Goal: Answer question/provide support

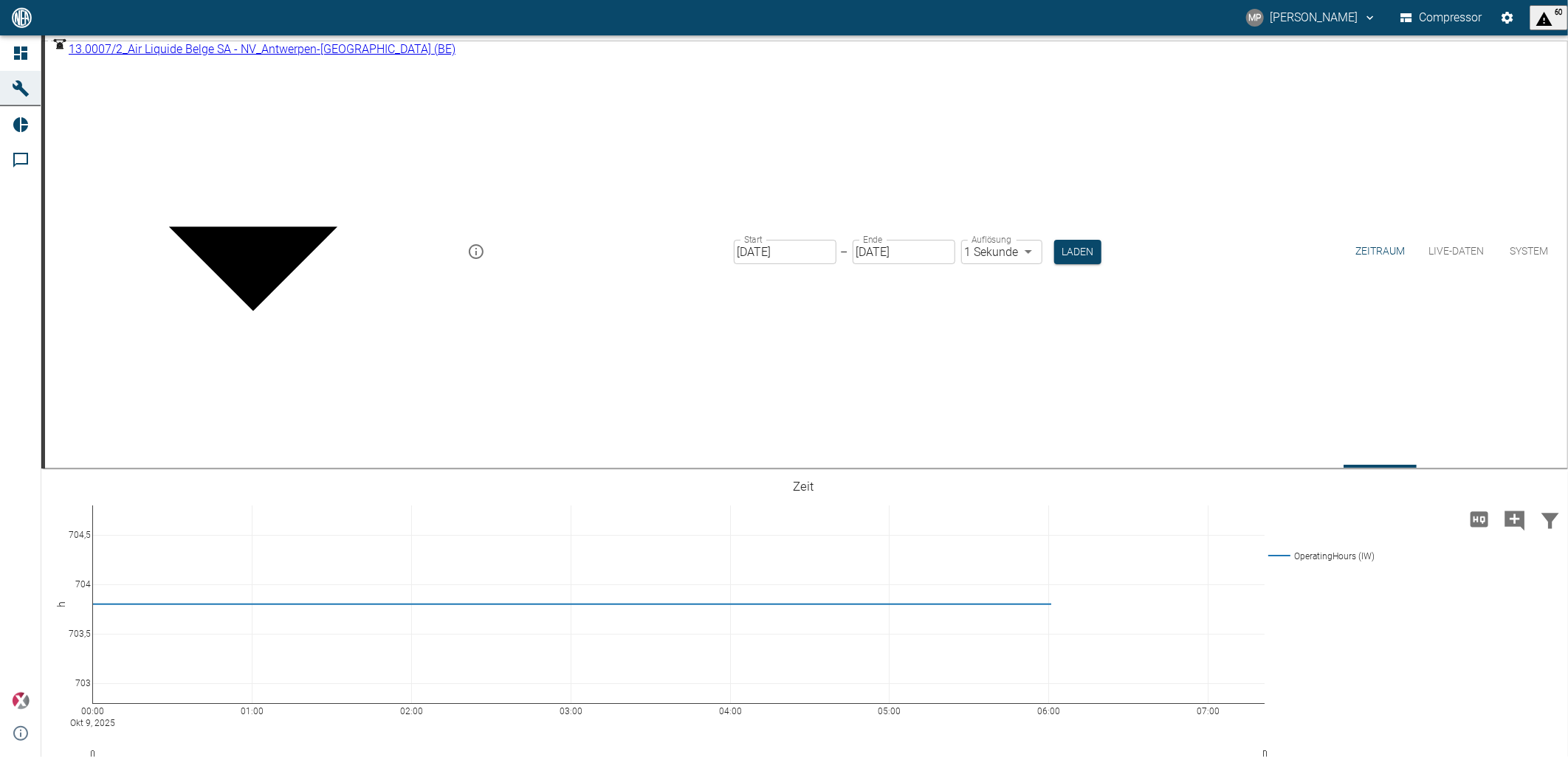
click at [384, 68] on body "MP [PERSON_NAME] Compressor 60 Dashboard Maschinen Reports Kommentare powered b…" at bounding box center [784, 378] width 1568 height 757
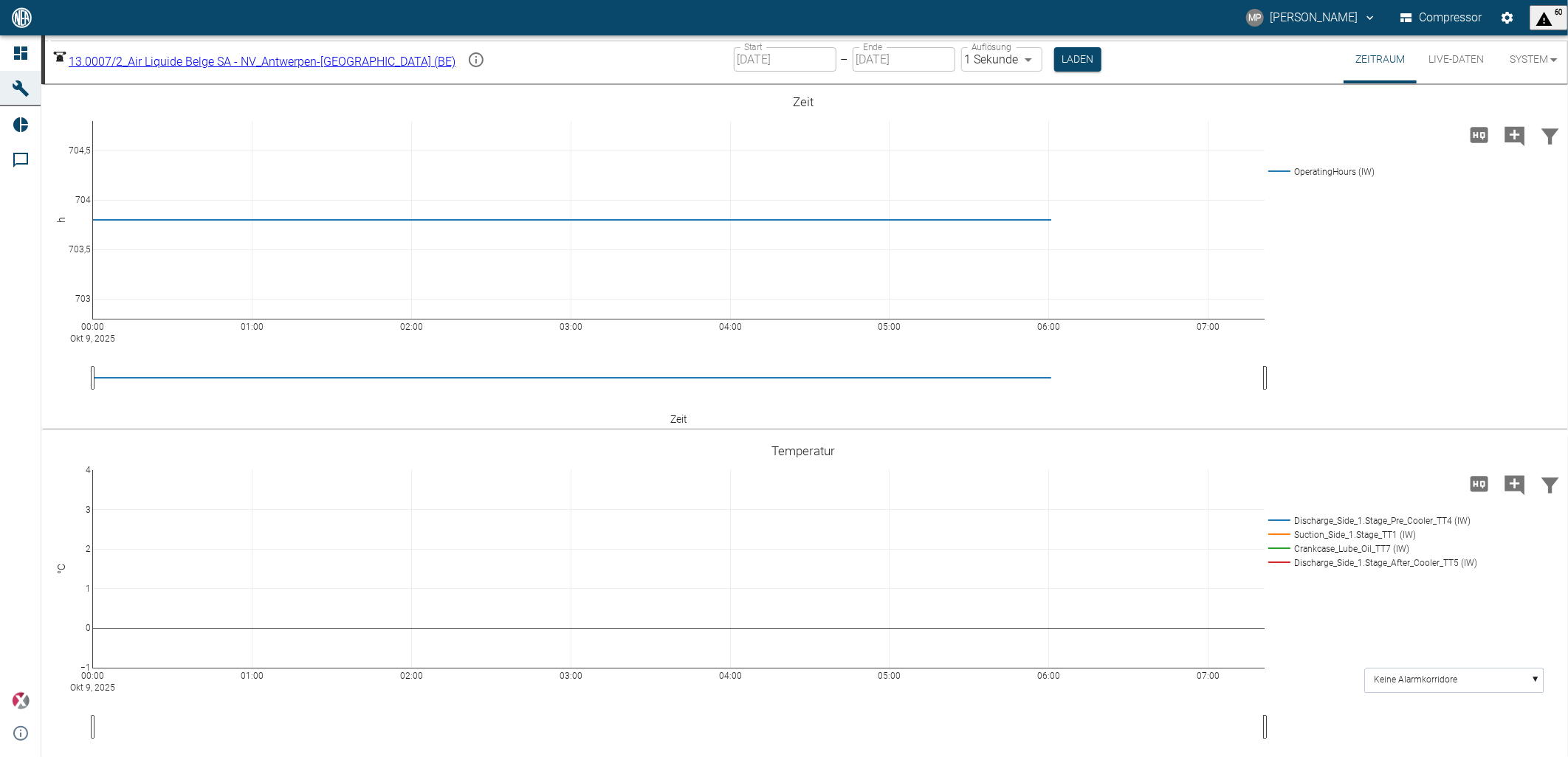
type input "6241a9a4-5e13-41ce-a077-b1be6ecdb23c"
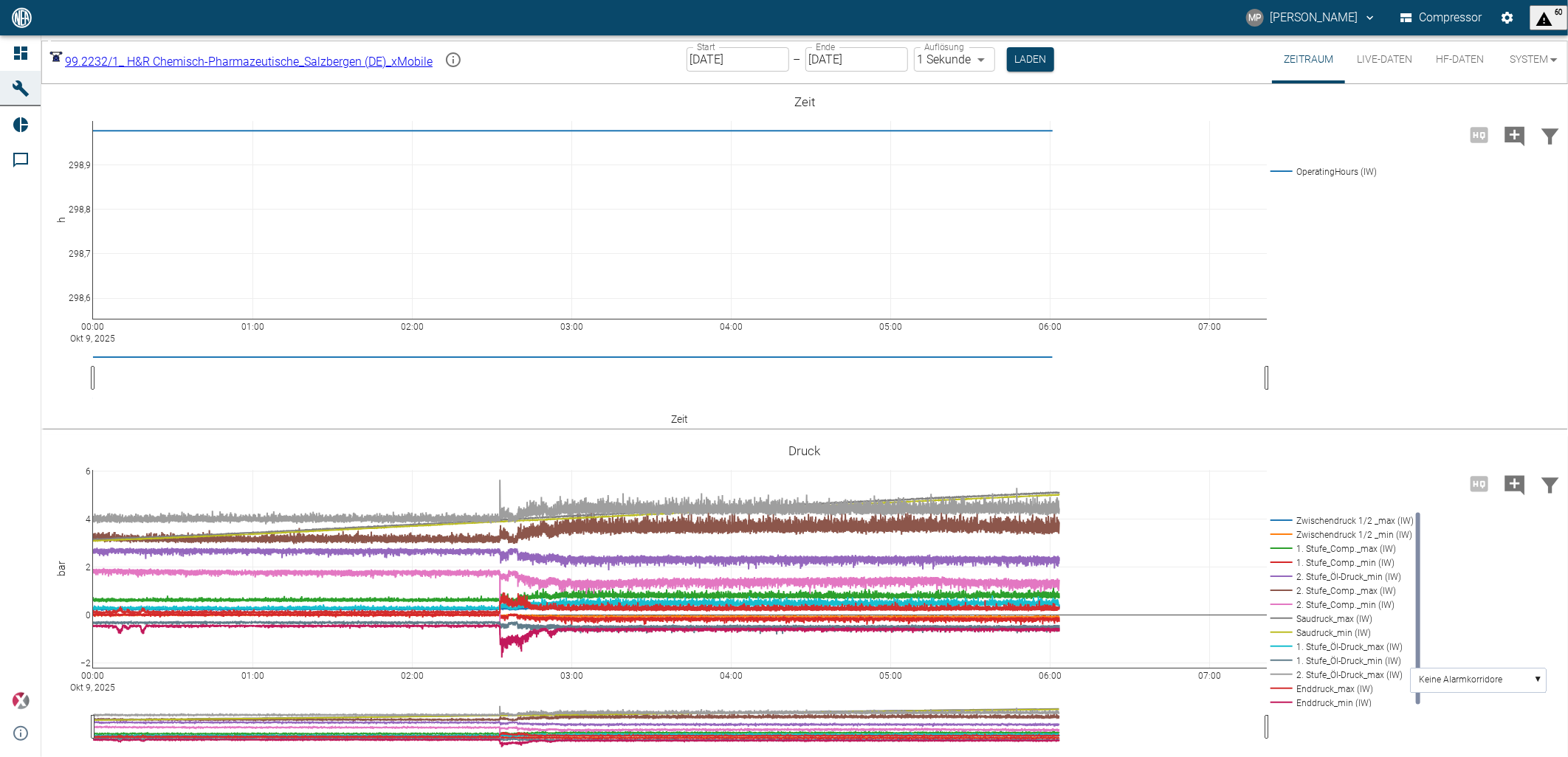
click at [23, 161] on icon at bounding box center [20, 160] width 18 height 18
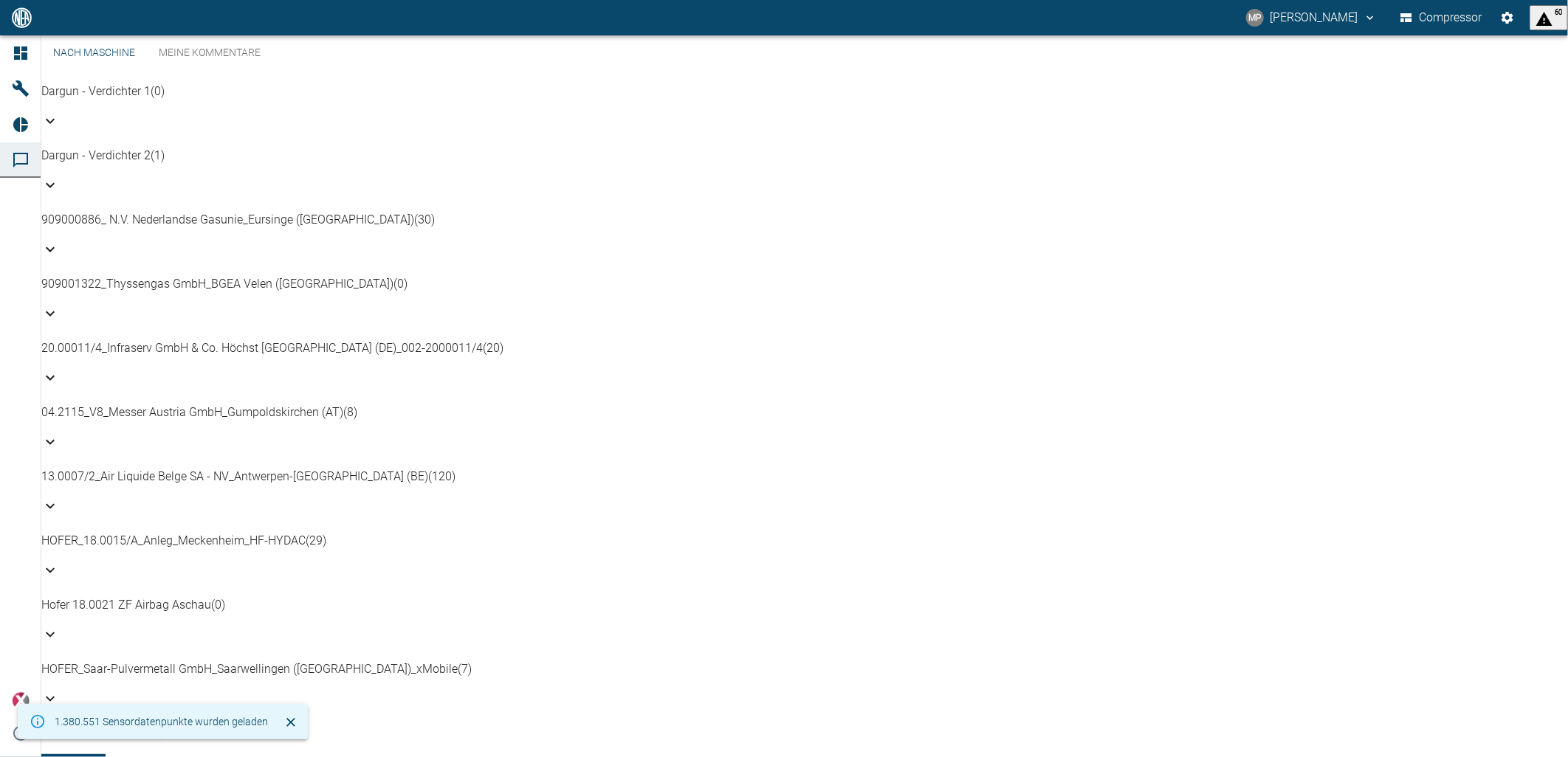
scroll to position [491, 0]
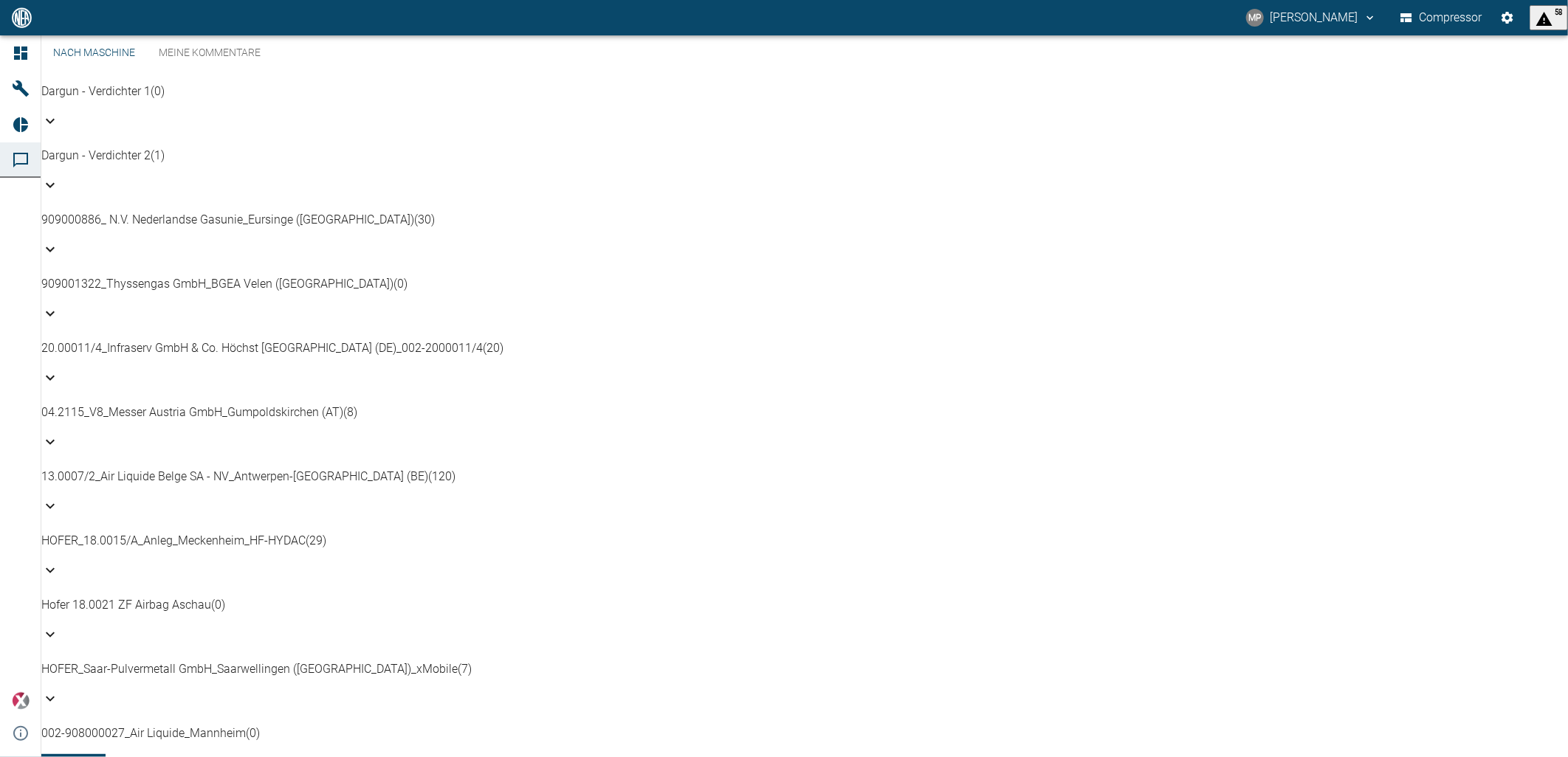
scroll to position [873, 0]
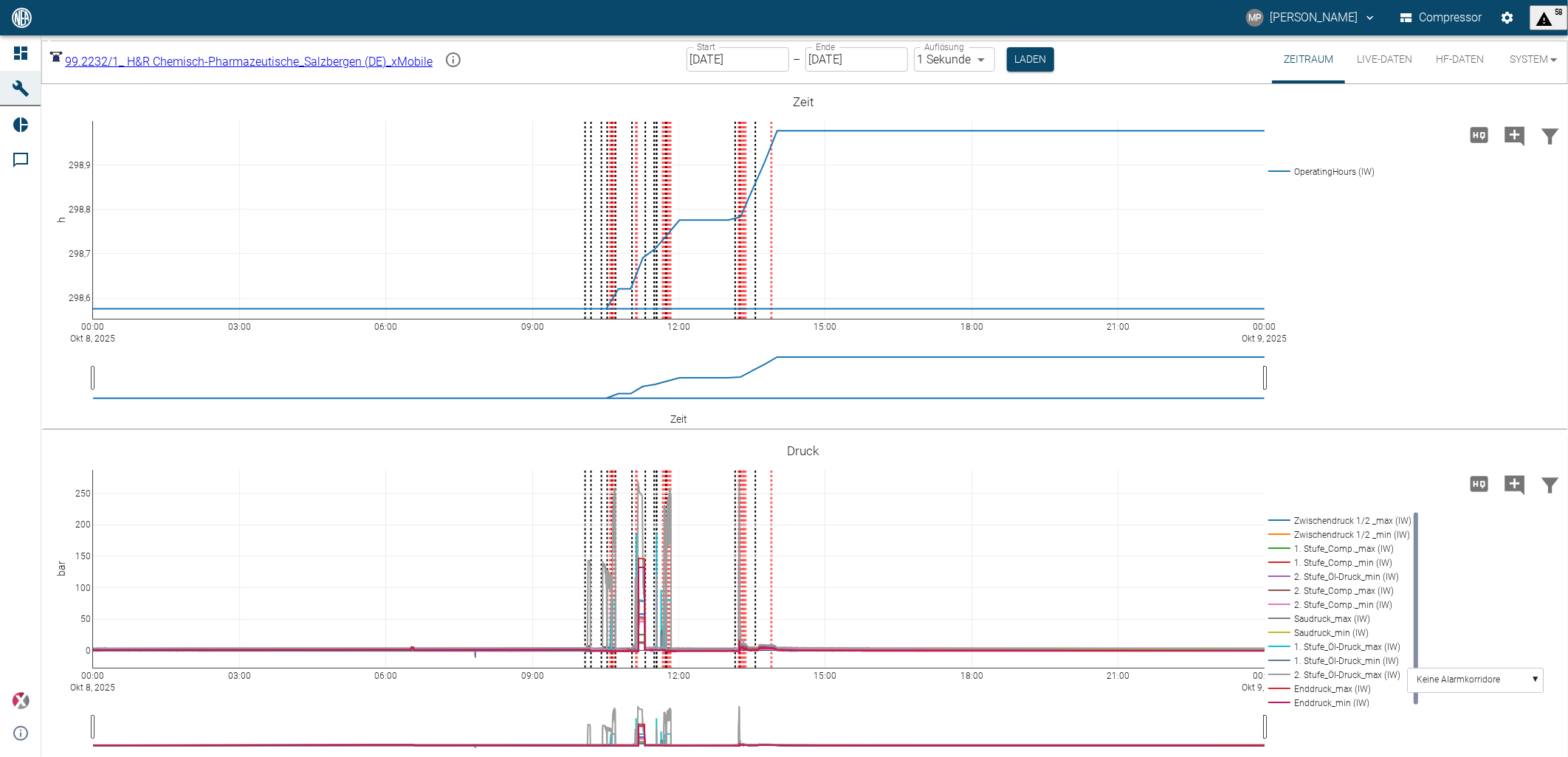
drag, startPoint x: 667, startPoint y: 481, endPoint x: 582, endPoint y: 299, distance: 200.9
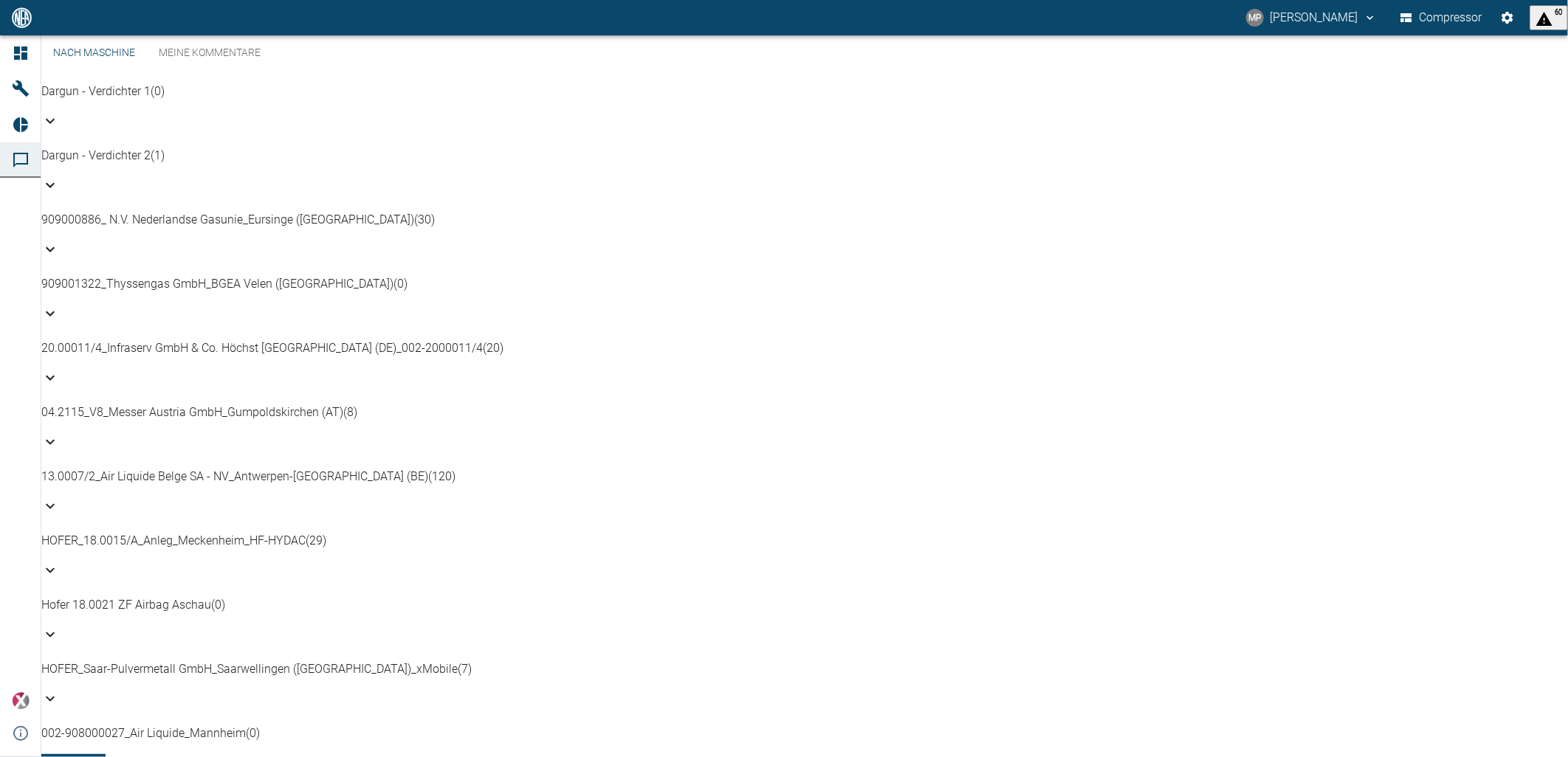
scroll to position [409, 0]
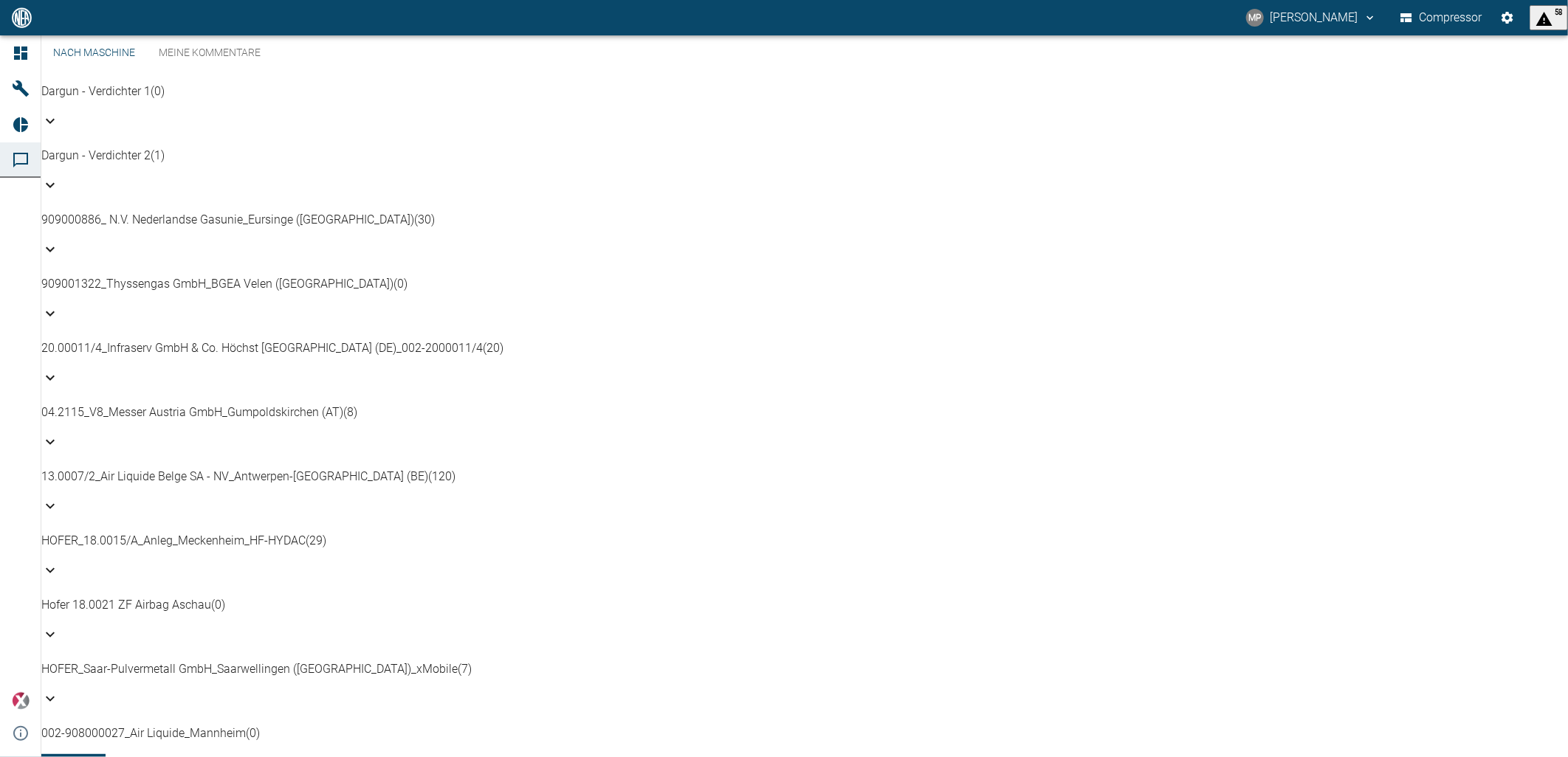
drag, startPoint x: 72, startPoint y: 299, endPoint x: 455, endPoint y: 299, distance: 383.0
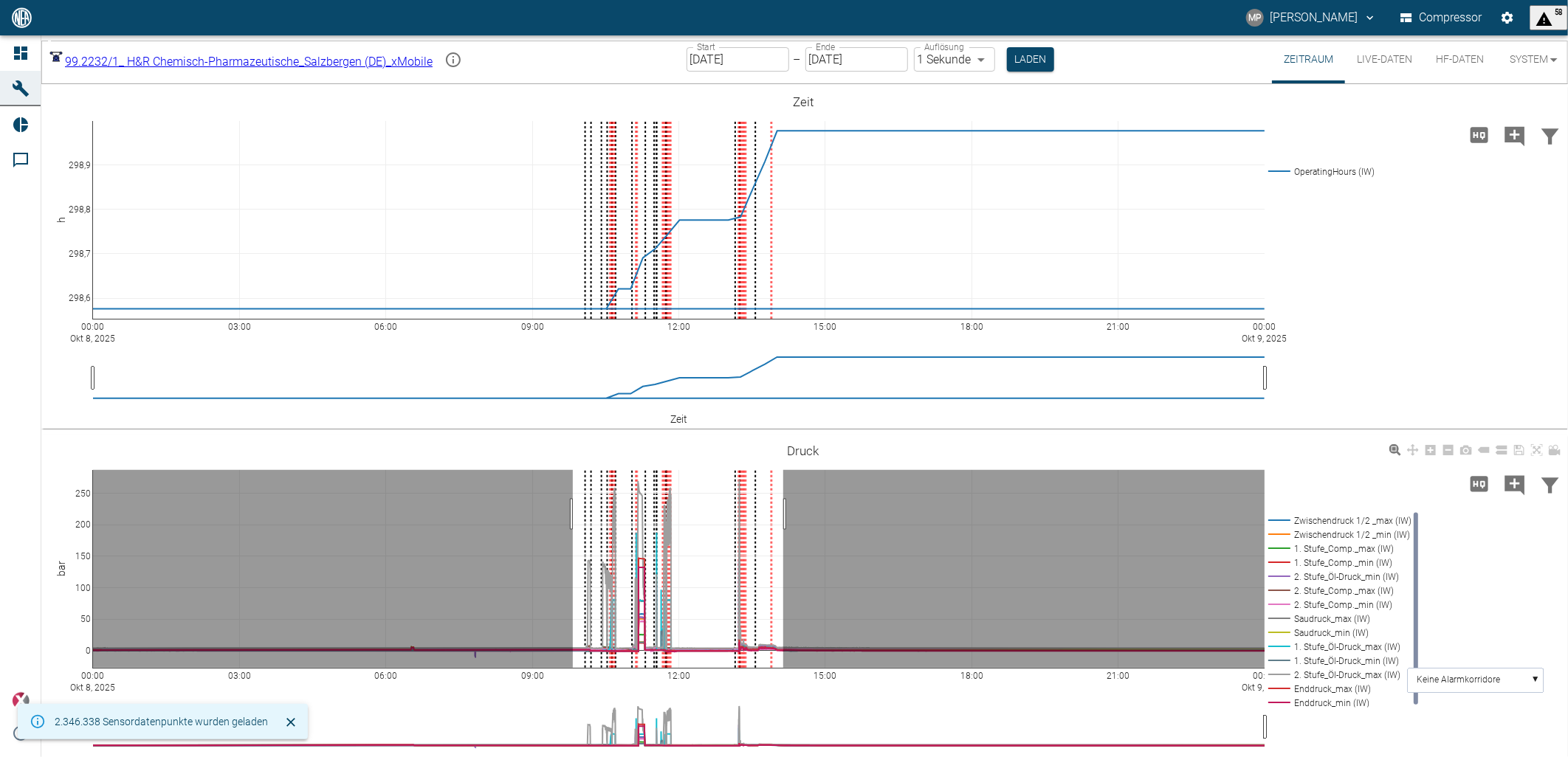
drag, startPoint x: 573, startPoint y: 514, endPoint x: 813, endPoint y: 513, distance: 240.0
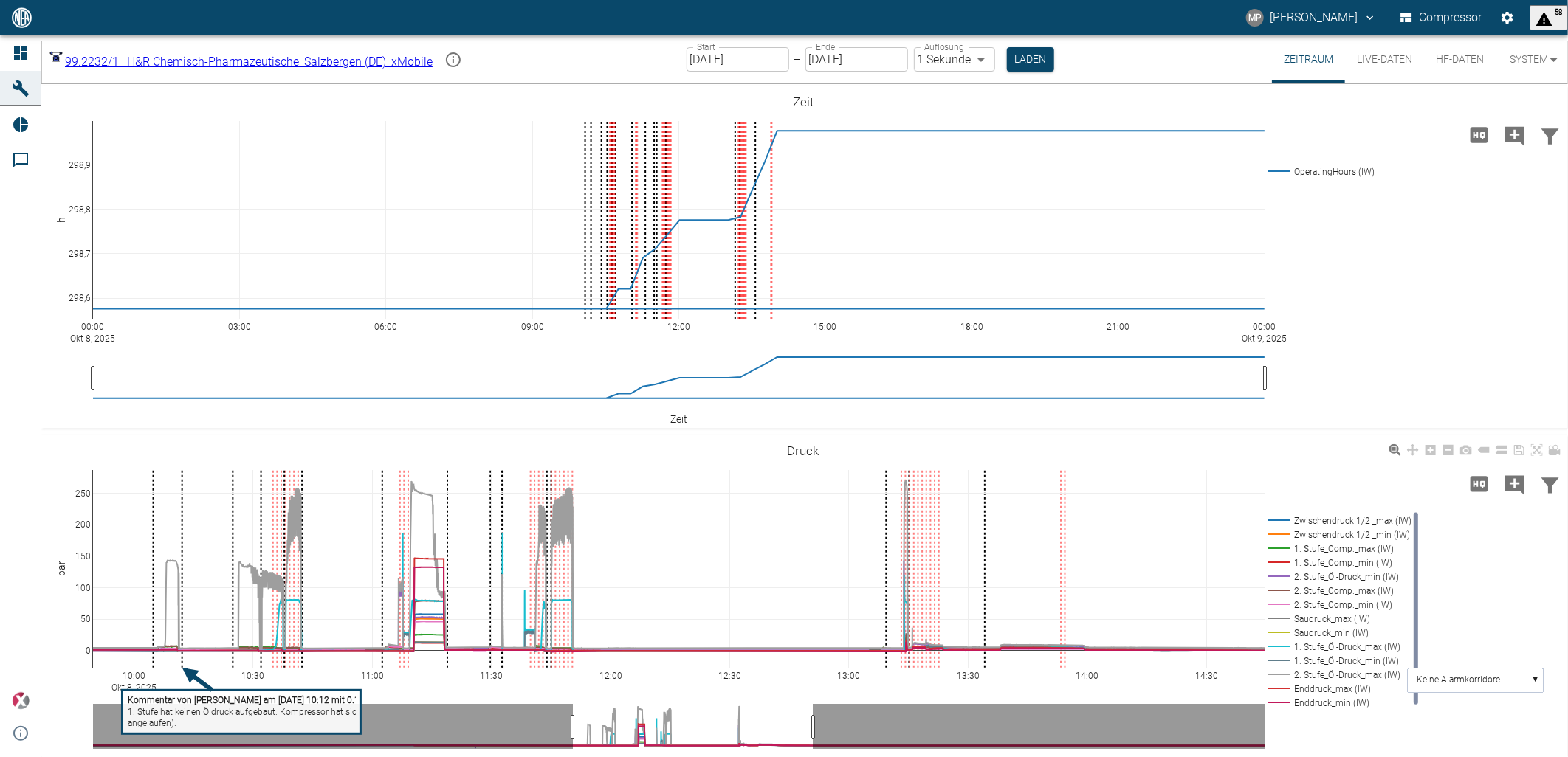
click at [187, 716] on tspan "1. Stufe hat keinen Öldruck aufgebaut. Kompressor hat sich selbstständig abgesc…" at bounding box center [308, 711] width 362 height 10
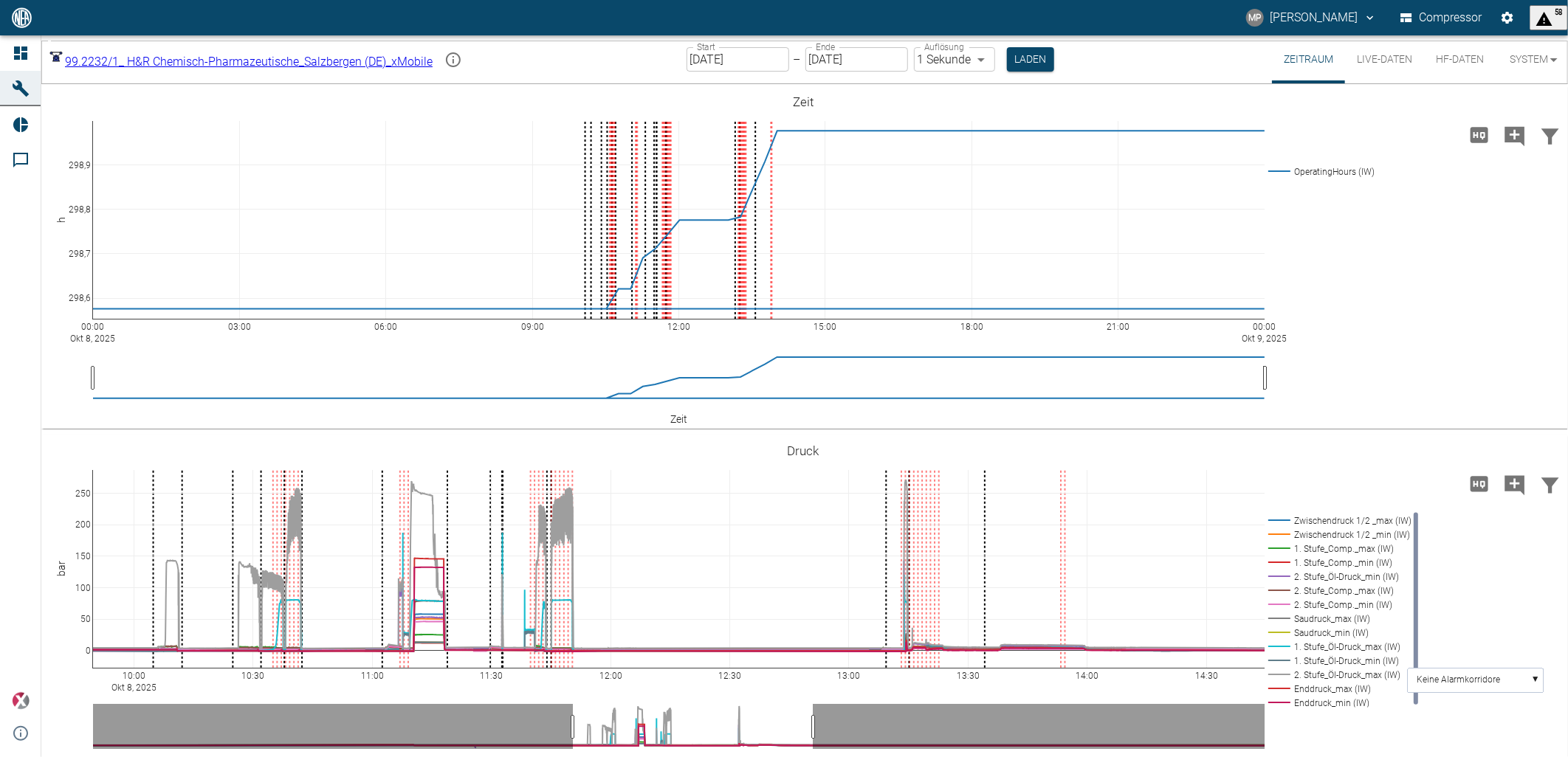
drag, startPoint x: 888, startPoint y: 377, endPoint x: 565, endPoint y: 356, distance: 323.7
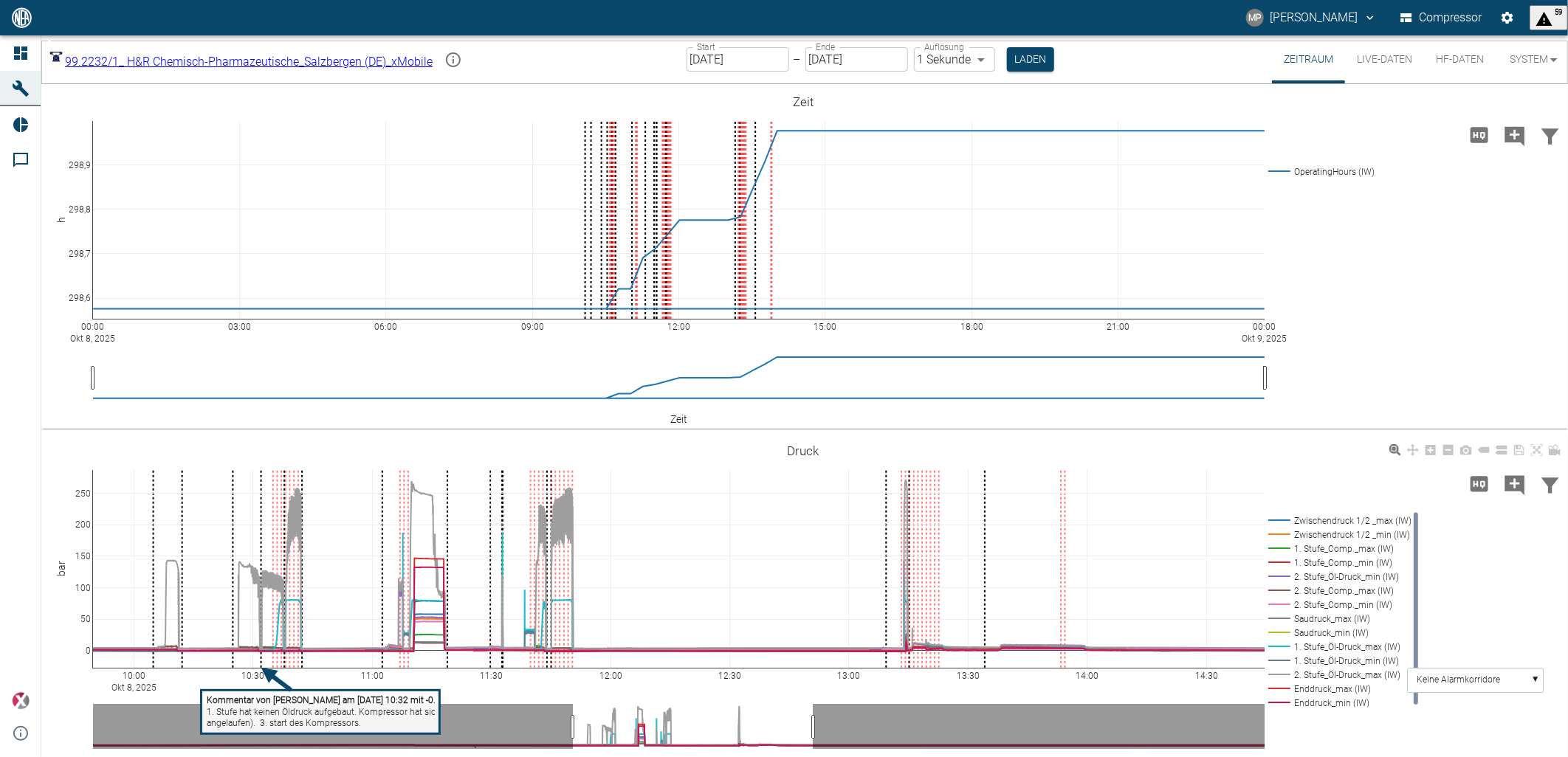
click at [283, 713] on tspan "1. Stufe hat keinen Öldruck aufgebaut. Kompressor hat sich selbstständig abgesc…" at bounding box center [387, 711] width 362 height 10
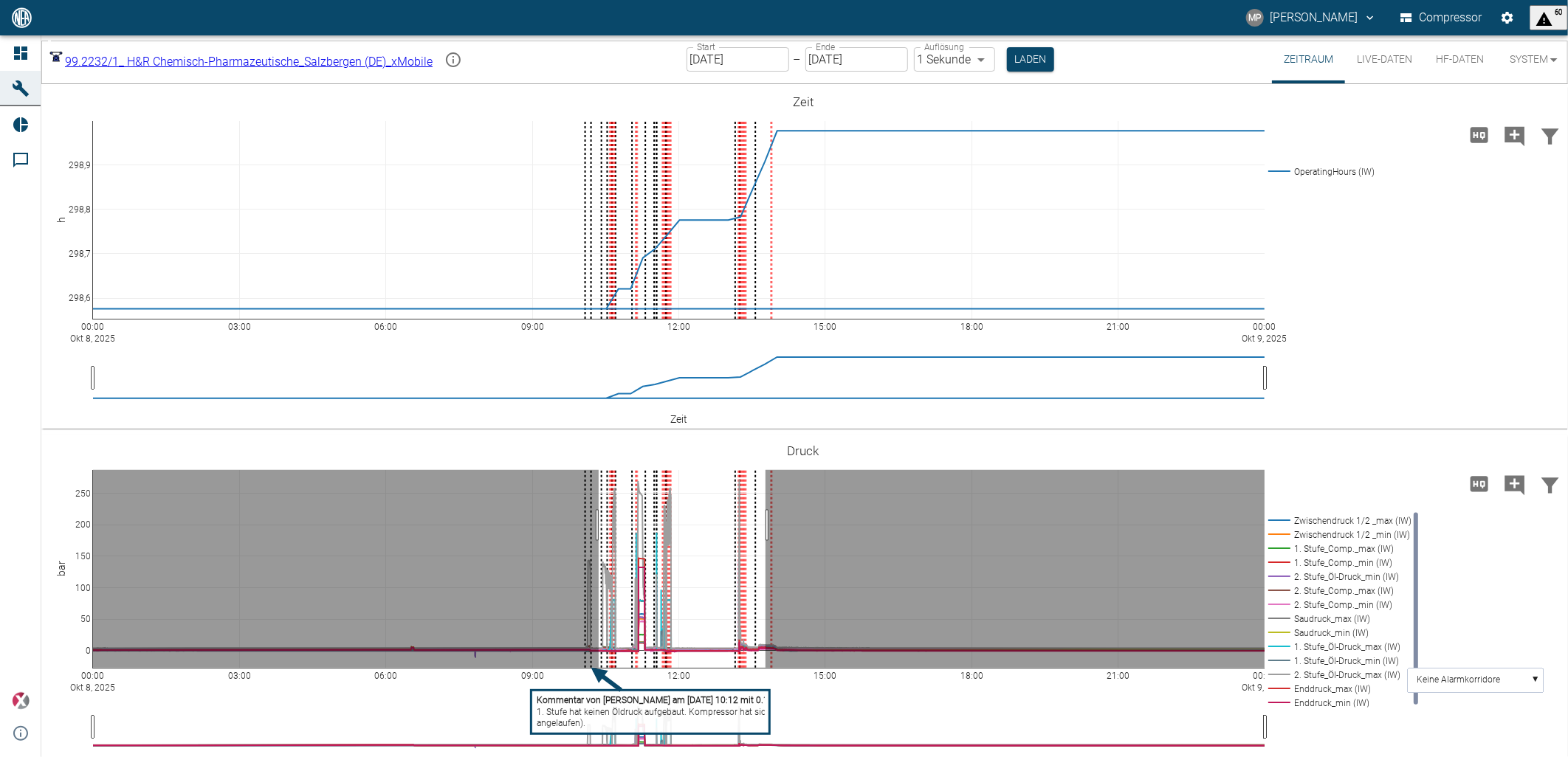
drag, startPoint x: 598, startPoint y: 525, endPoint x: 766, endPoint y: 533, distance: 168.2
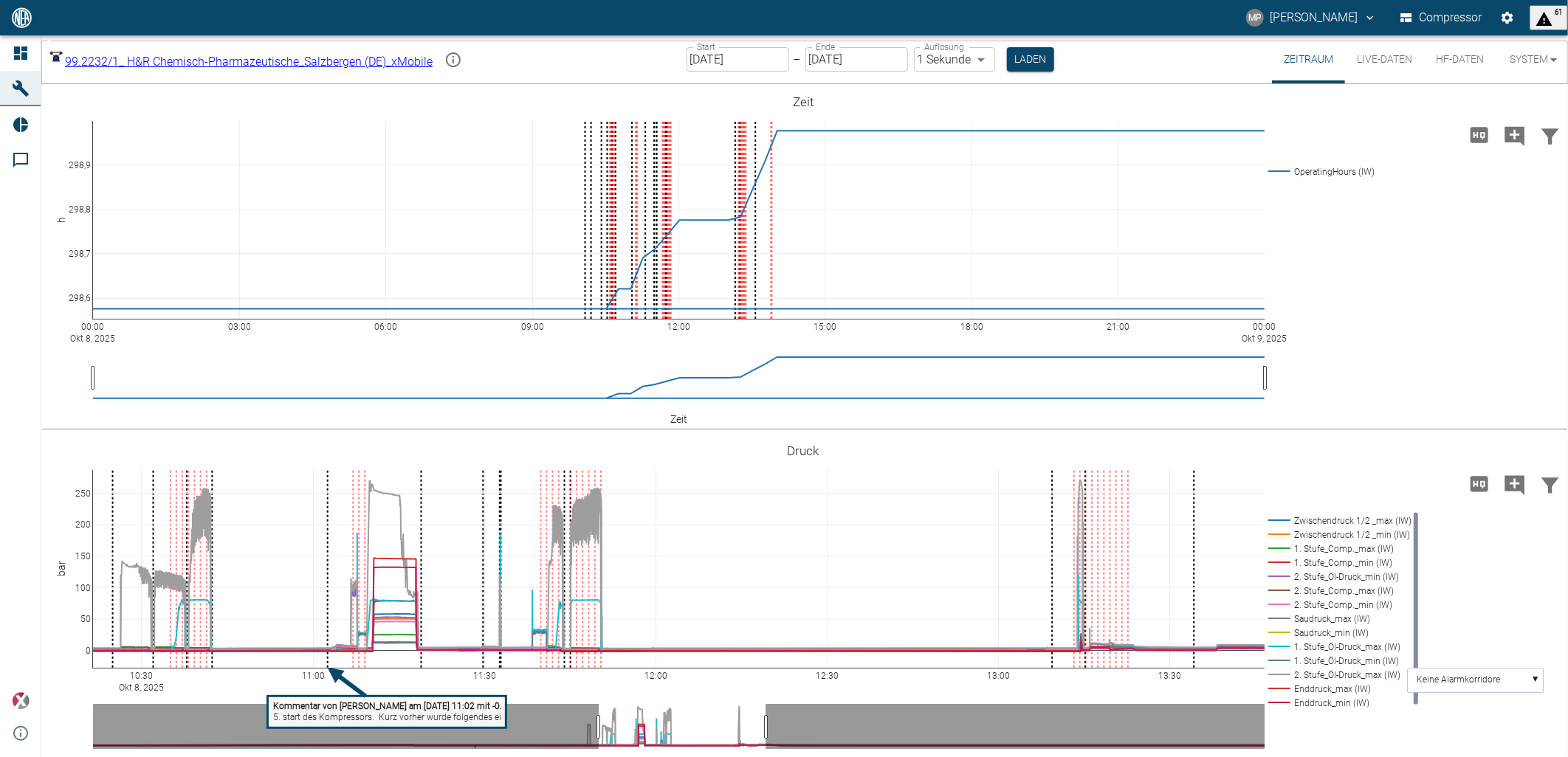
click at [336, 714] on tspan "5. start des Kompressors. Kurz vorher wurde folgendes eingesetzt: 2. Stufe : PE…" at bounding box center [444, 717] width 341 height 10
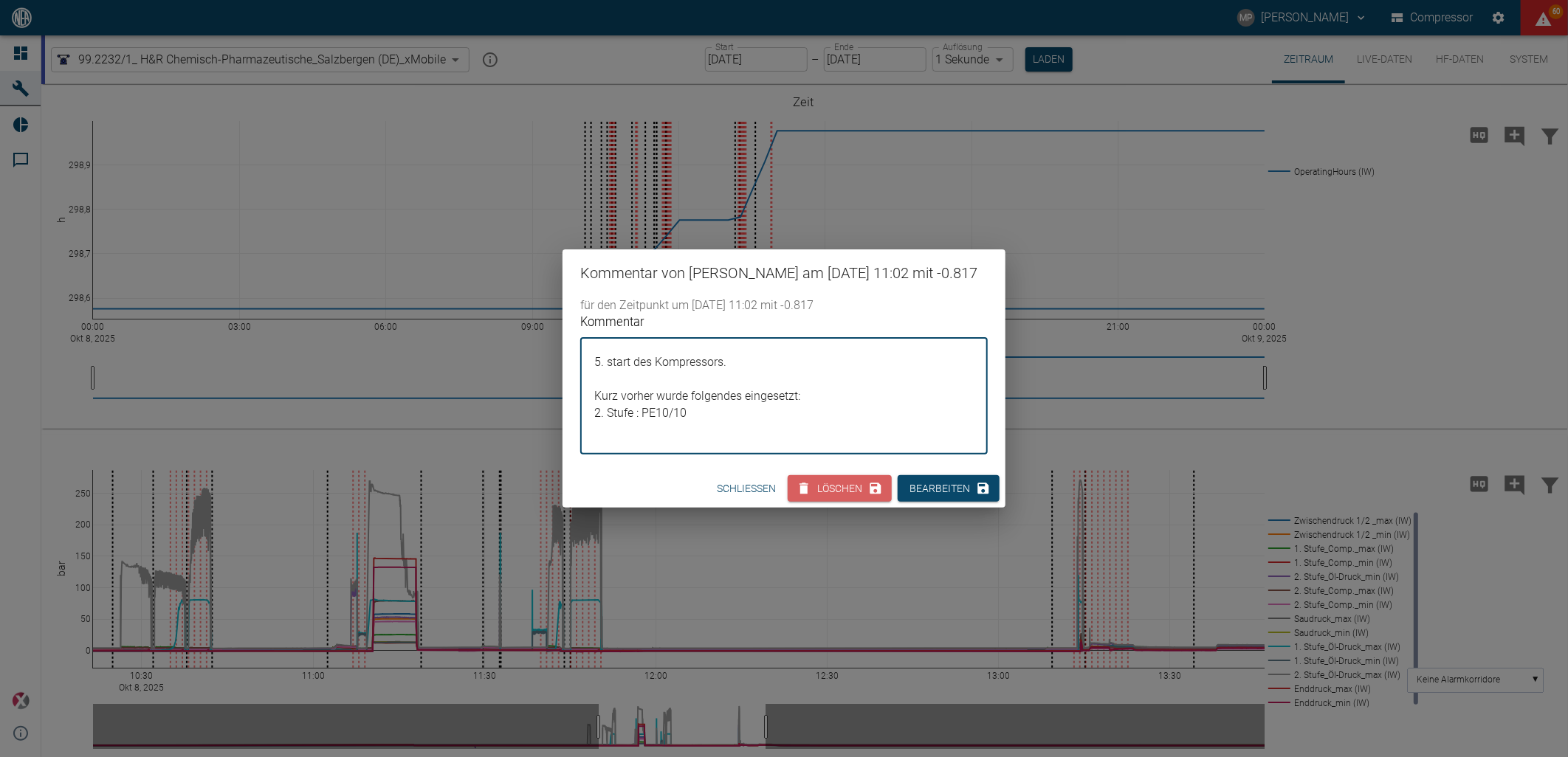
click at [703, 442] on textarea "5. start des Kompressors. Kurz vorher wurde folgendes eingesetzt: 2. Stufe : PE…" at bounding box center [784, 395] width 387 height 92
click at [700, 436] on textarea "5. start des Kompressors. Kurz vorher wurde folgendes eingesetzt: 2. Stufe : PE…" at bounding box center [784, 395] width 387 height 92
drag, startPoint x: 691, startPoint y: 427, endPoint x: 589, endPoint y: 375, distance: 114.5
click at [589, 375] on div "5. start des Kompressors. Kurz vorher wurde folgendes eingesetzt: 2. Stufe : PE…" at bounding box center [784, 395] width 408 height 116
click at [764, 574] on div "Kommentar von Marc Philipps am 08/10/2025 11:02 mit -0.817 für den Zeitpunkt um…" at bounding box center [784, 378] width 1568 height 757
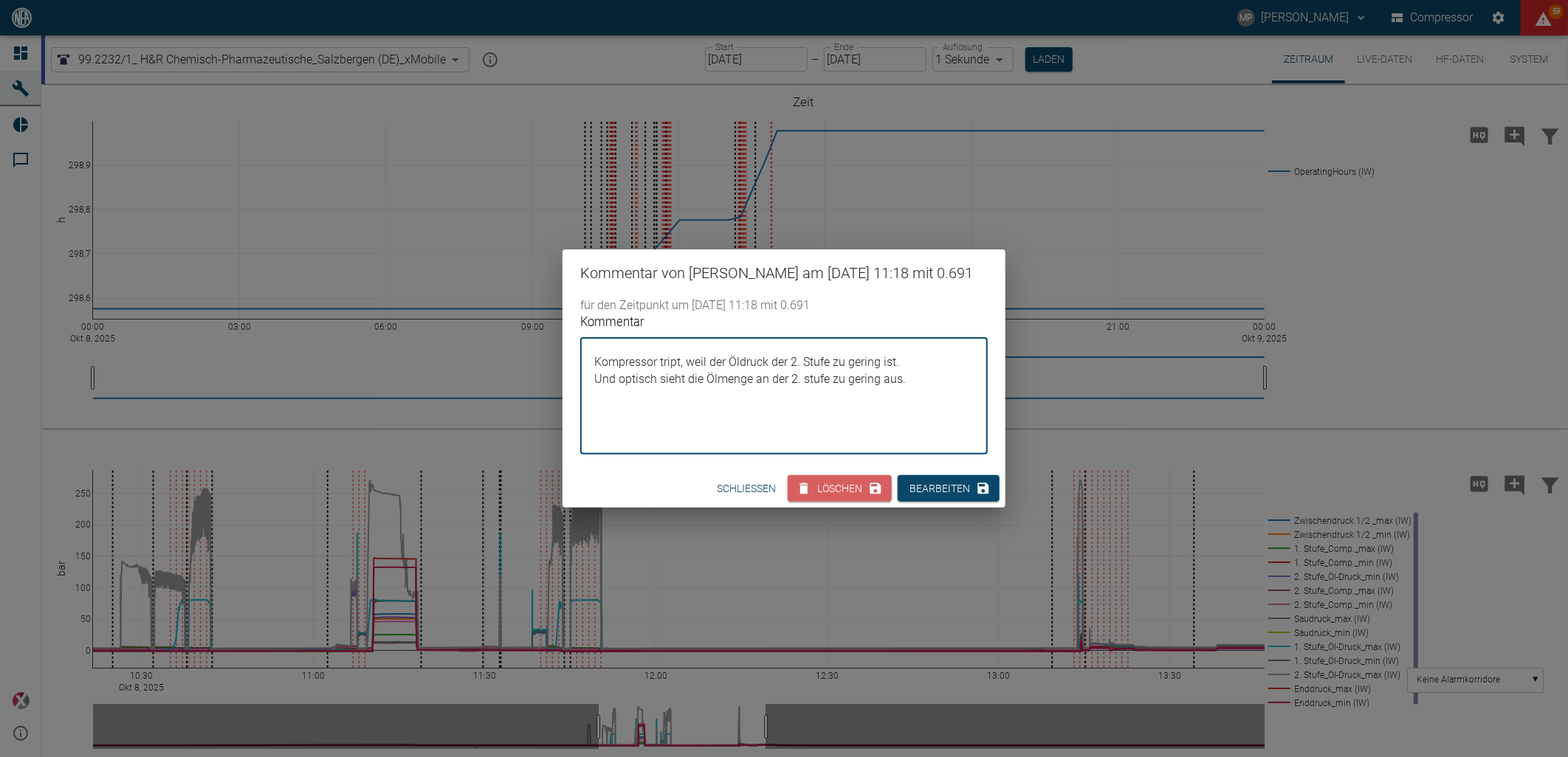
click at [690, 577] on div "Kommentar von Marc Philipps am 08/10/2025 11:18 mit 0.691 für den Zeitpunkt um …" at bounding box center [784, 378] width 1568 height 757
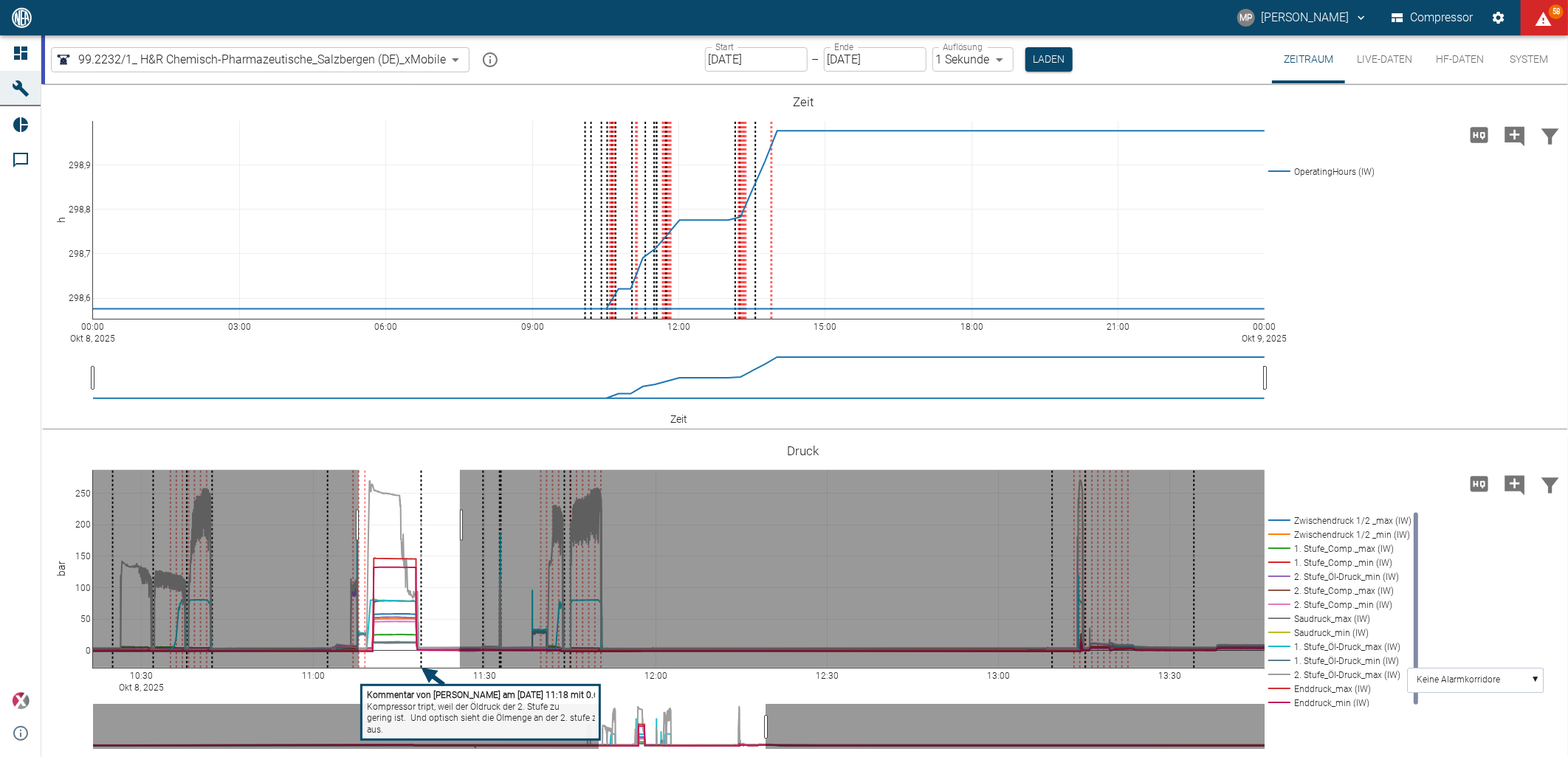
drag, startPoint x: 460, startPoint y: 525, endPoint x: 359, endPoint y: 534, distance: 101.4
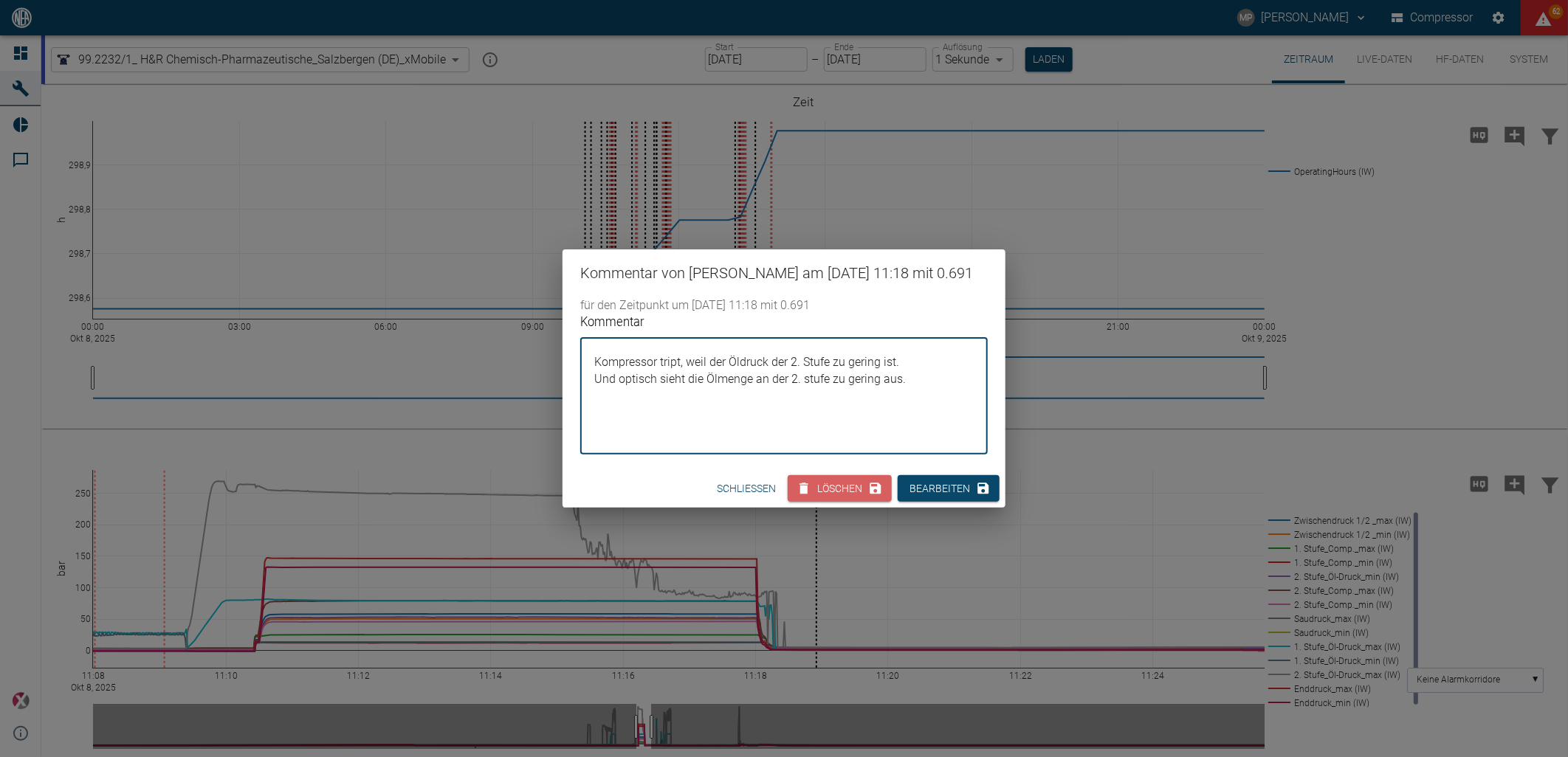
drag, startPoint x: 910, startPoint y: 386, endPoint x: 584, endPoint y: 363, distance: 326.8
click at [584, 363] on div "Kompressor tript, weil der Öldruck der 2. Stufe zu gering ist. Und optisch sieh…" at bounding box center [784, 395] width 408 height 116
click at [931, 553] on div "Kommentar von Marc Philipps am 08/10/2025 11:18 mit 0.691 für den Zeitpunkt um …" at bounding box center [784, 378] width 1568 height 757
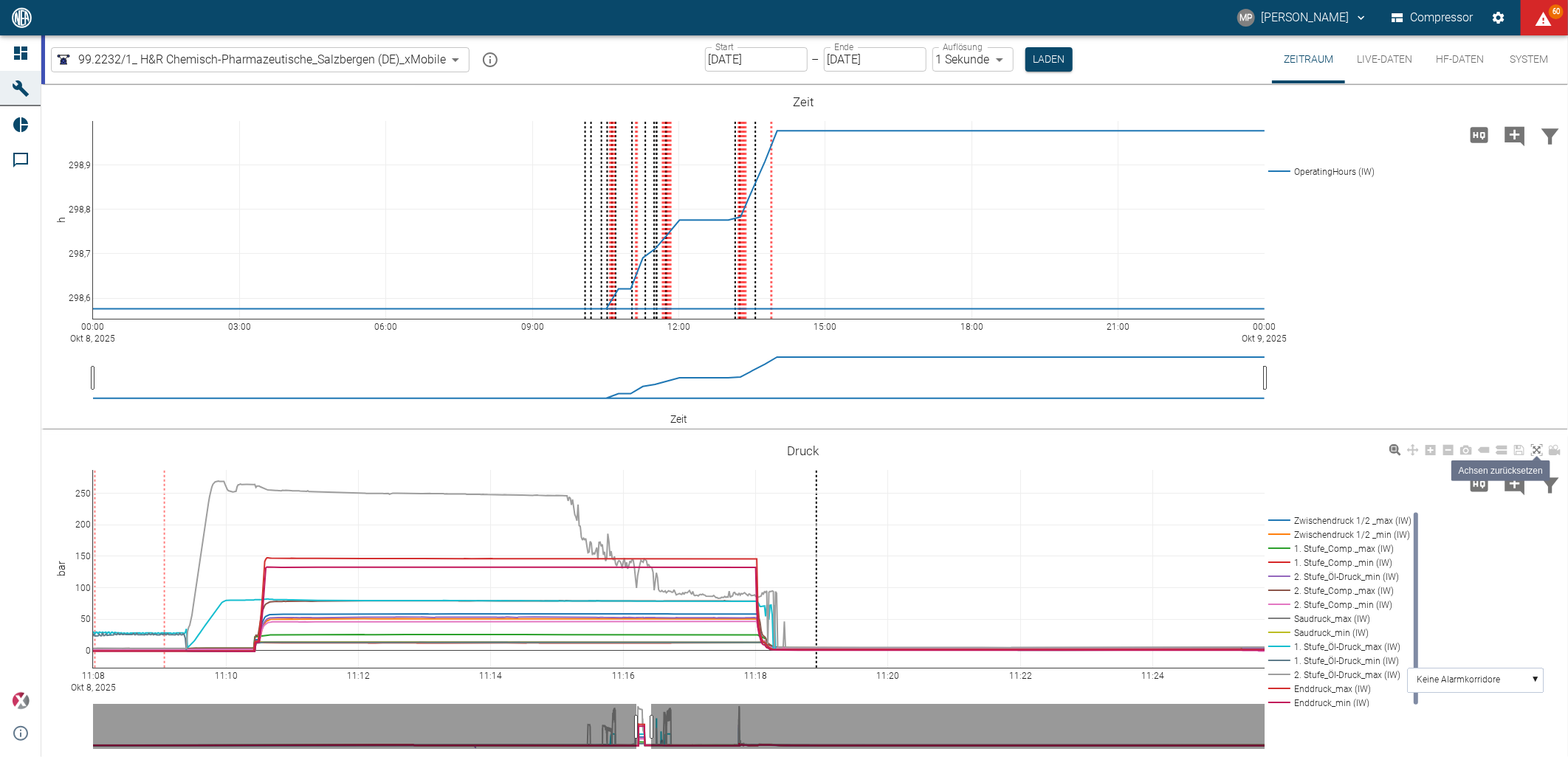
click at [1532, 446] on icon at bounding box center [1537, 450] width 12 height 12
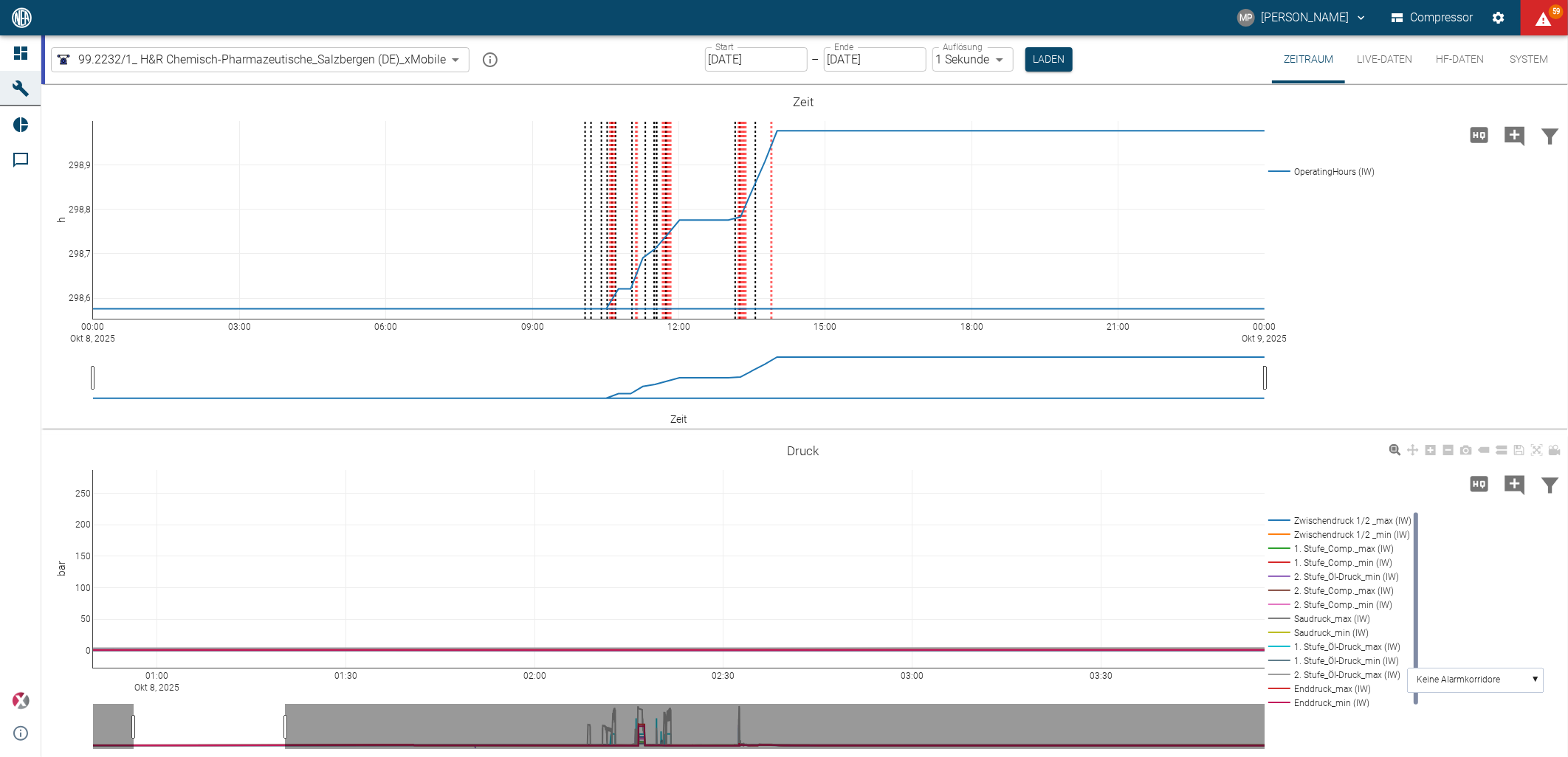
drag, startPoint x: 134, startPoint y: 722, endPoint x: 969, endPoint y: 724, distance: 835.0
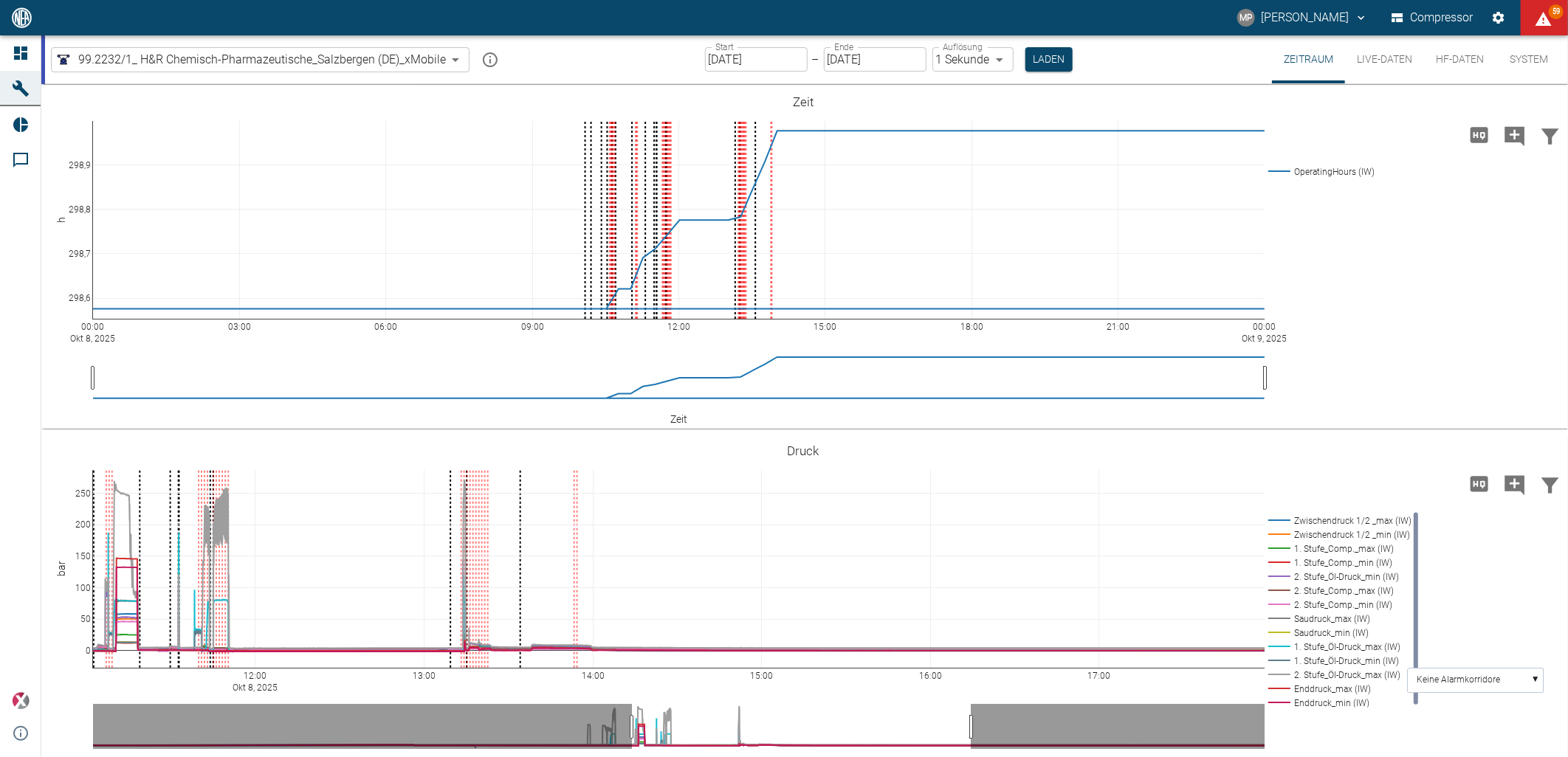
drag, startPoint x: 134, startPoint y: 725, endPoint x: 631, endPoint y: 736, distance: 497.1
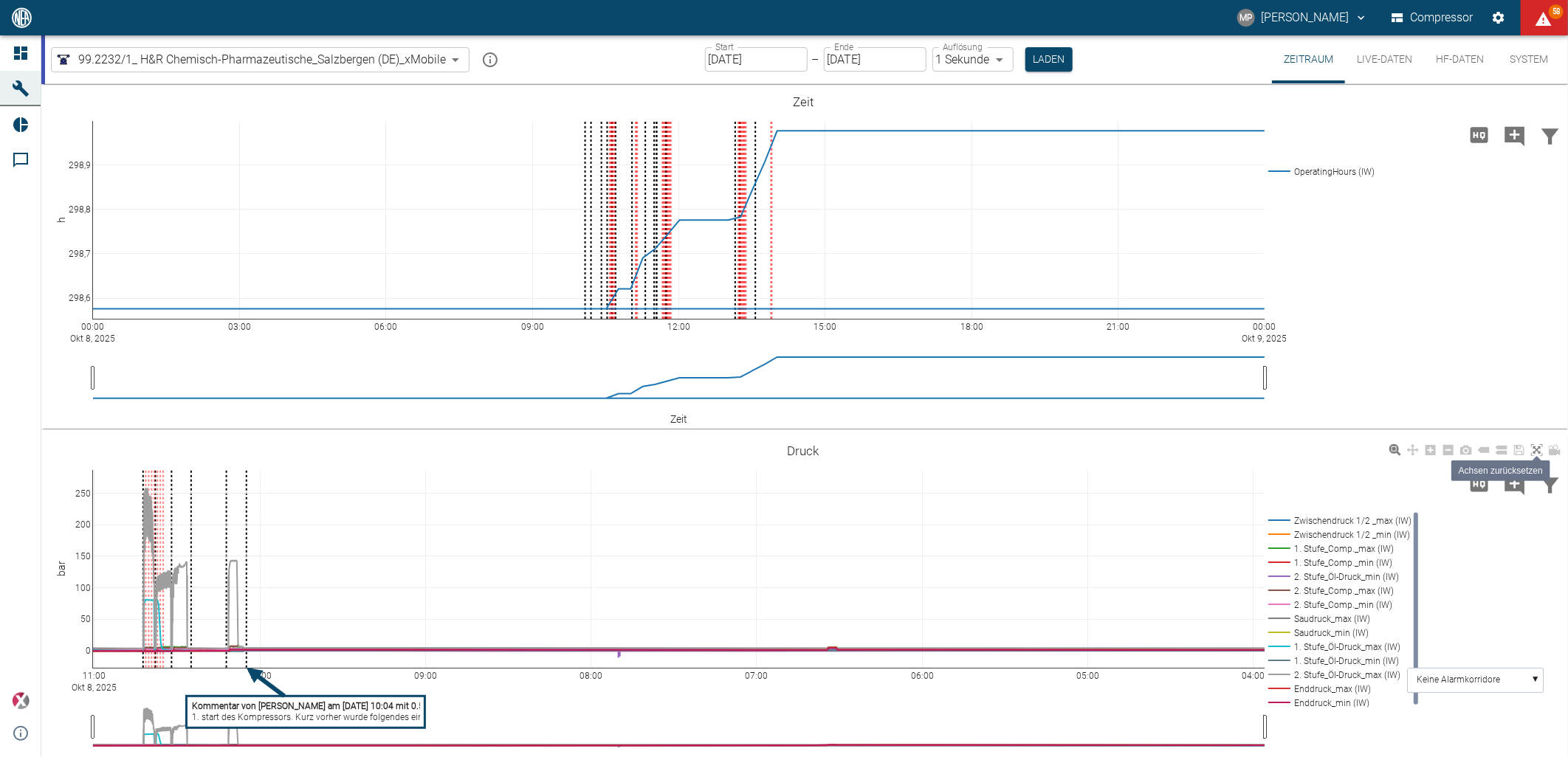
click at [1532, 446] on icon at bounding box center [1537, 450] width 12 height 12
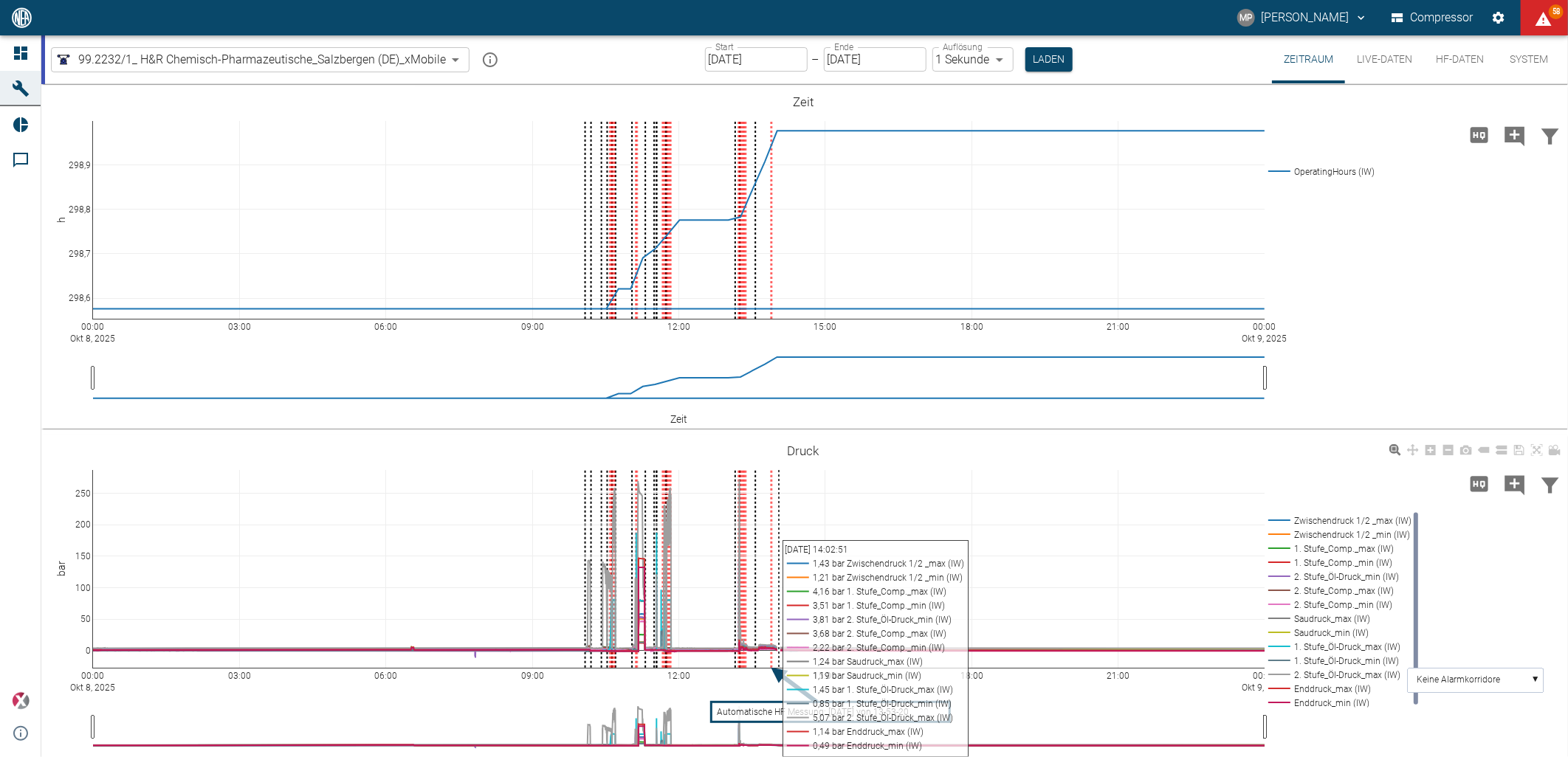
scroll to position [26, 0]
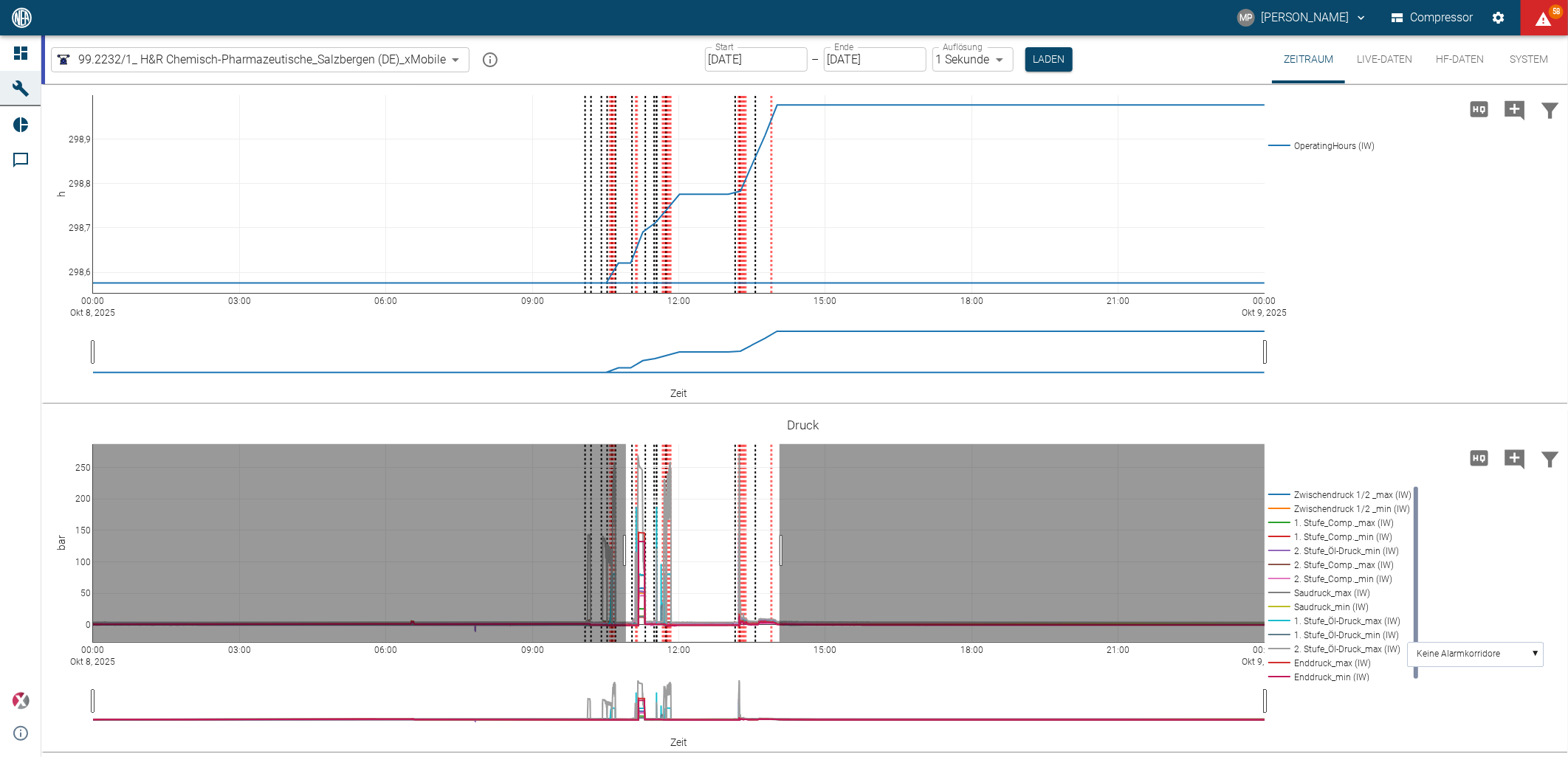
drag, startPoint x: 626, startPoint y: 551, endPoint x: 780, endPoint y: 562, distance: 154.4
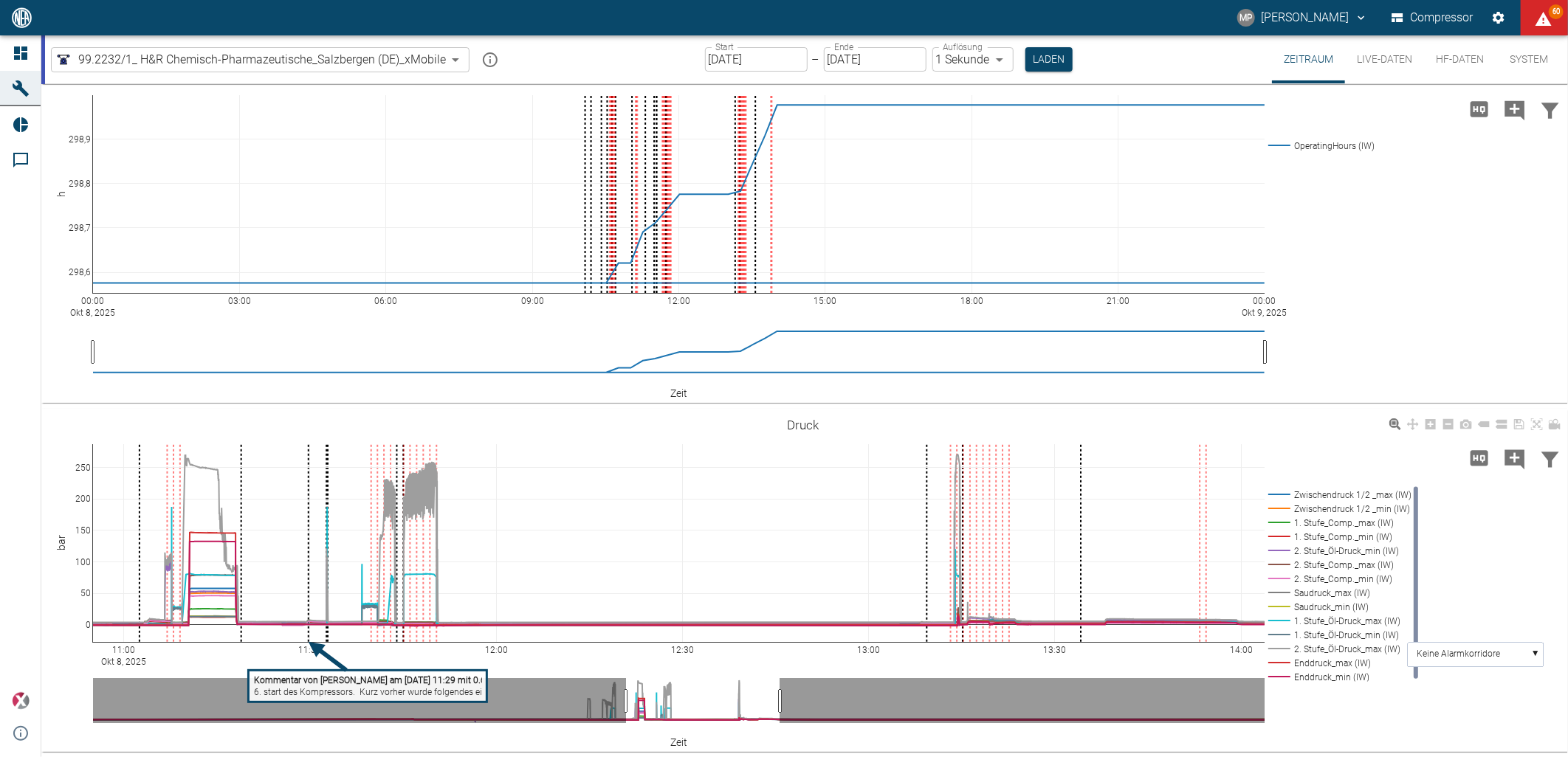
click at [328, 690] on tspan "6. start des Kompressors. Kurz vorher wurde folgendes eingesetzt: 2. Stufe : PE…" at bounding box center [424, 692] width 341 height 10
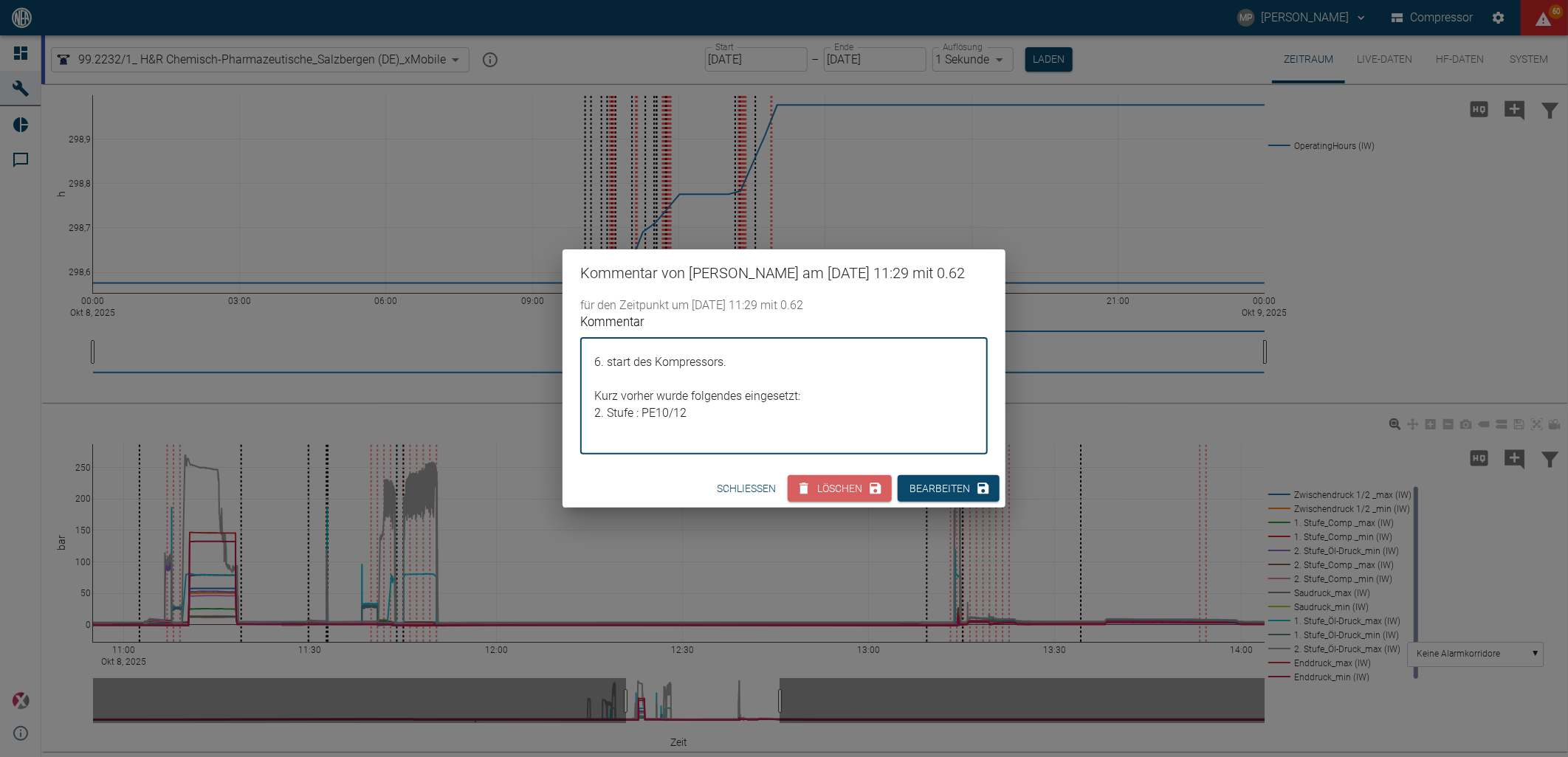
drag, startPoint x: 698, startPoint y: 409, endPoint x: 588, endPoint y: 364, distance: 118.8
click at [588, 364] on div "6. start des Kompressors. Kurz vorher wurde folgendes eingesetzt: 2. Stufe : PE…" at bounding box center [784, 395] width 408 height 116
click at [850, 609] on div "Kommentar von Marc Philipps am 08/10/2025 11:29 mit 0.62 für den Zeitpunkt um 0…" at bounding box center [784, 378] width 1568 height 757
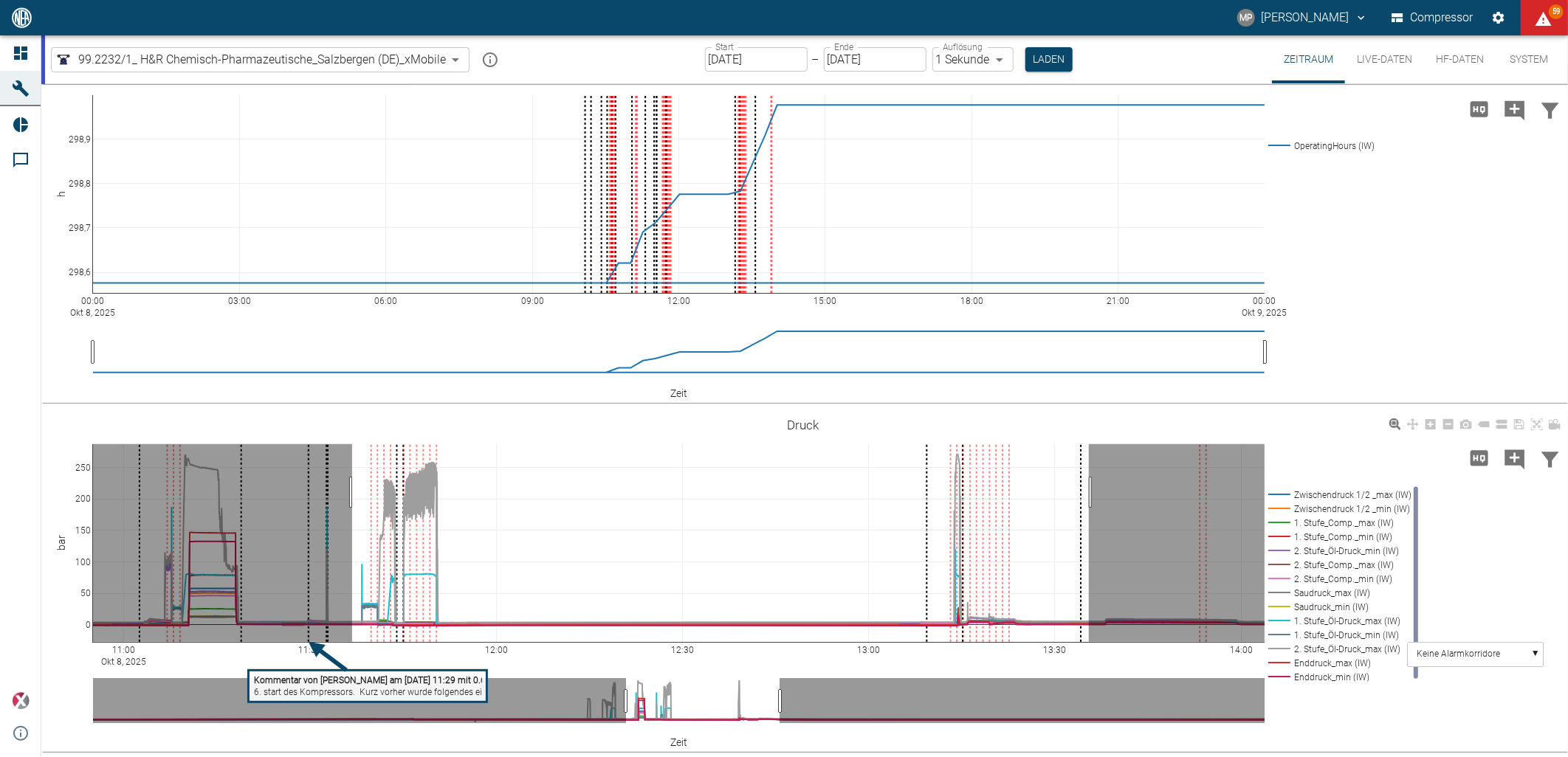
drag, startPoint x: 352, startPoint y: 492, endPoint x: 1105, endPoint y: 491, distance: 753.0
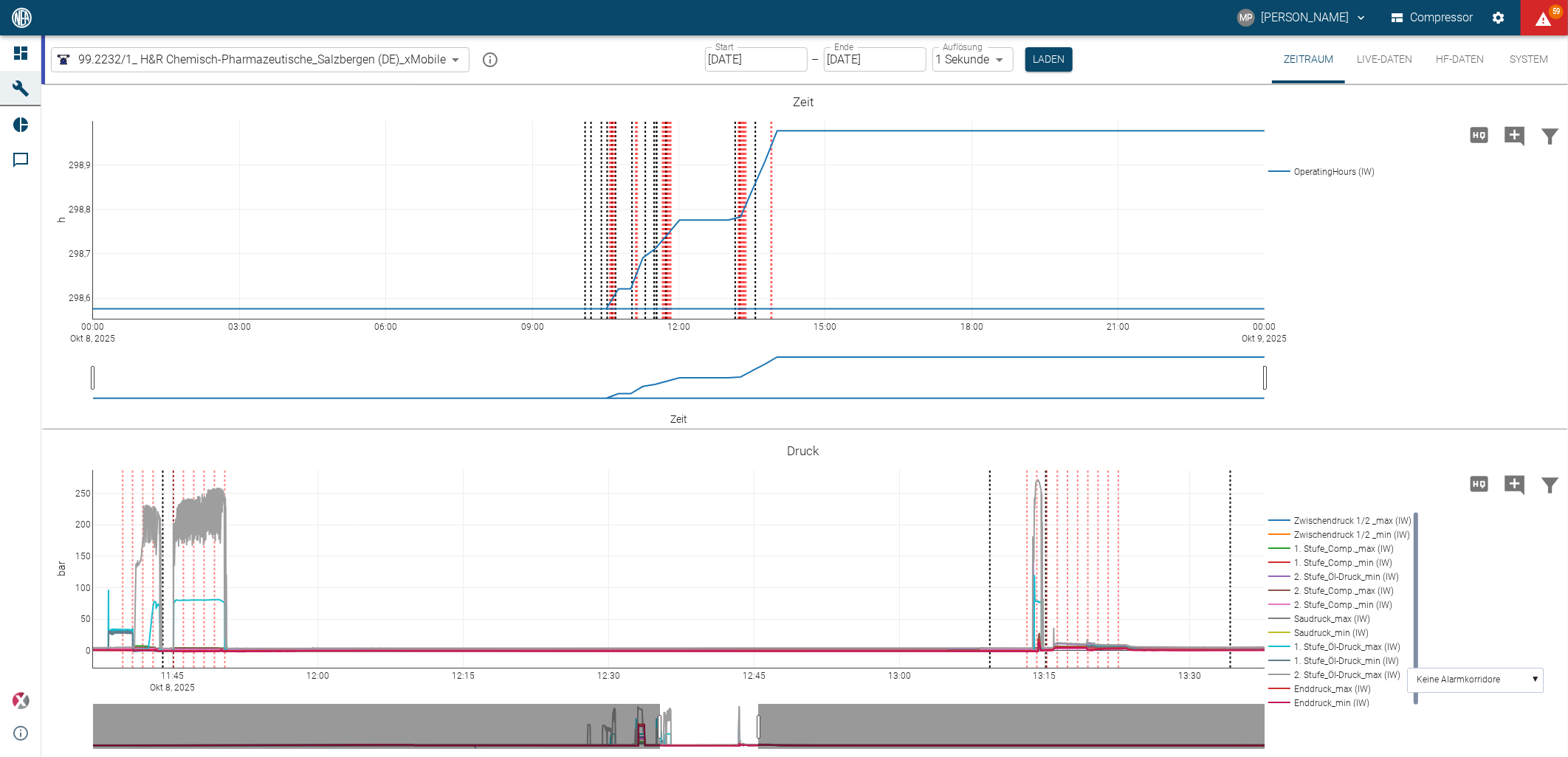
scroll to position [26, 0]
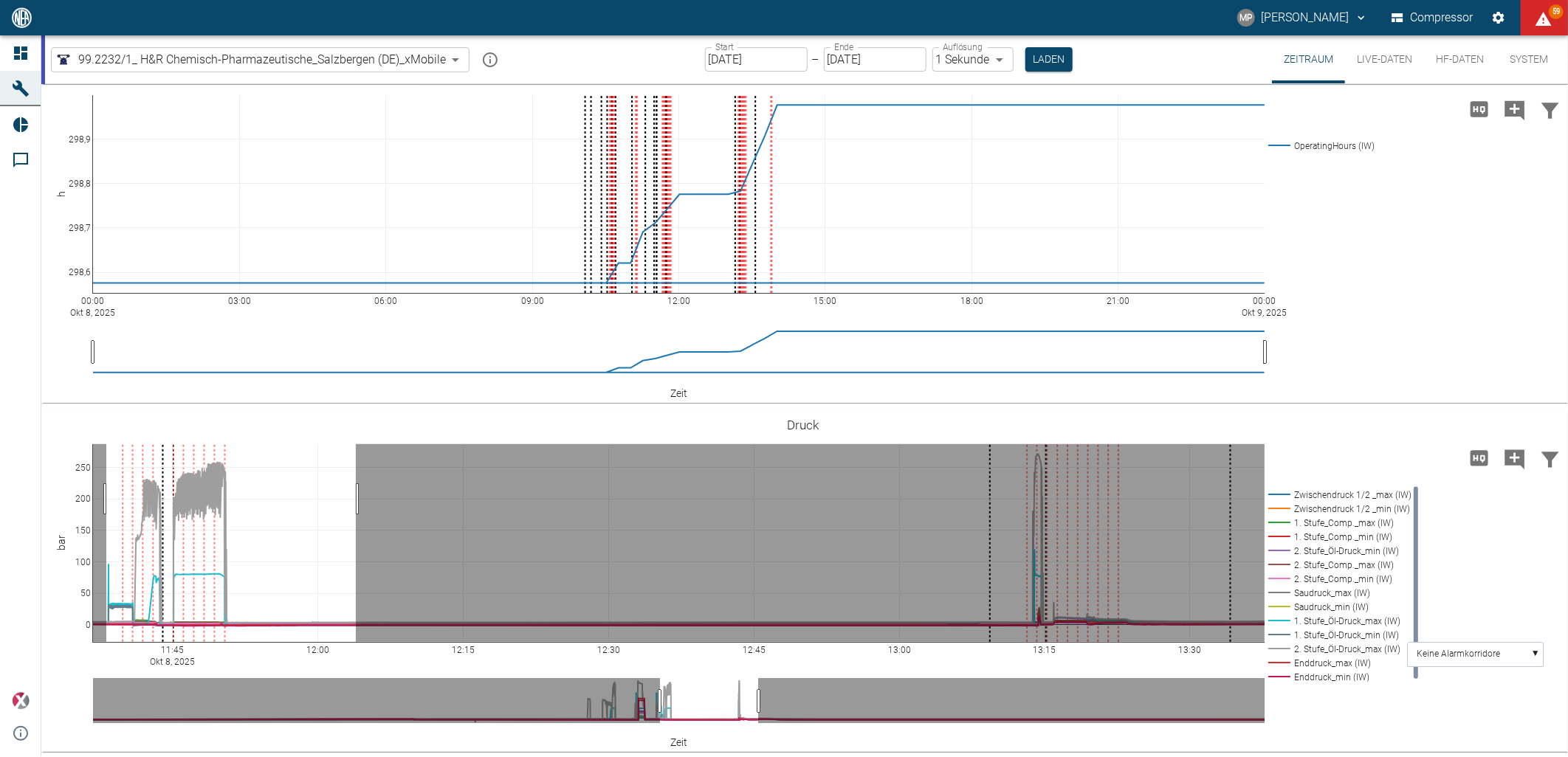
drag, startPoint x: 0, startPoint y: 0, endPoint x: 106, endPoint y: 502, distance: 513.1
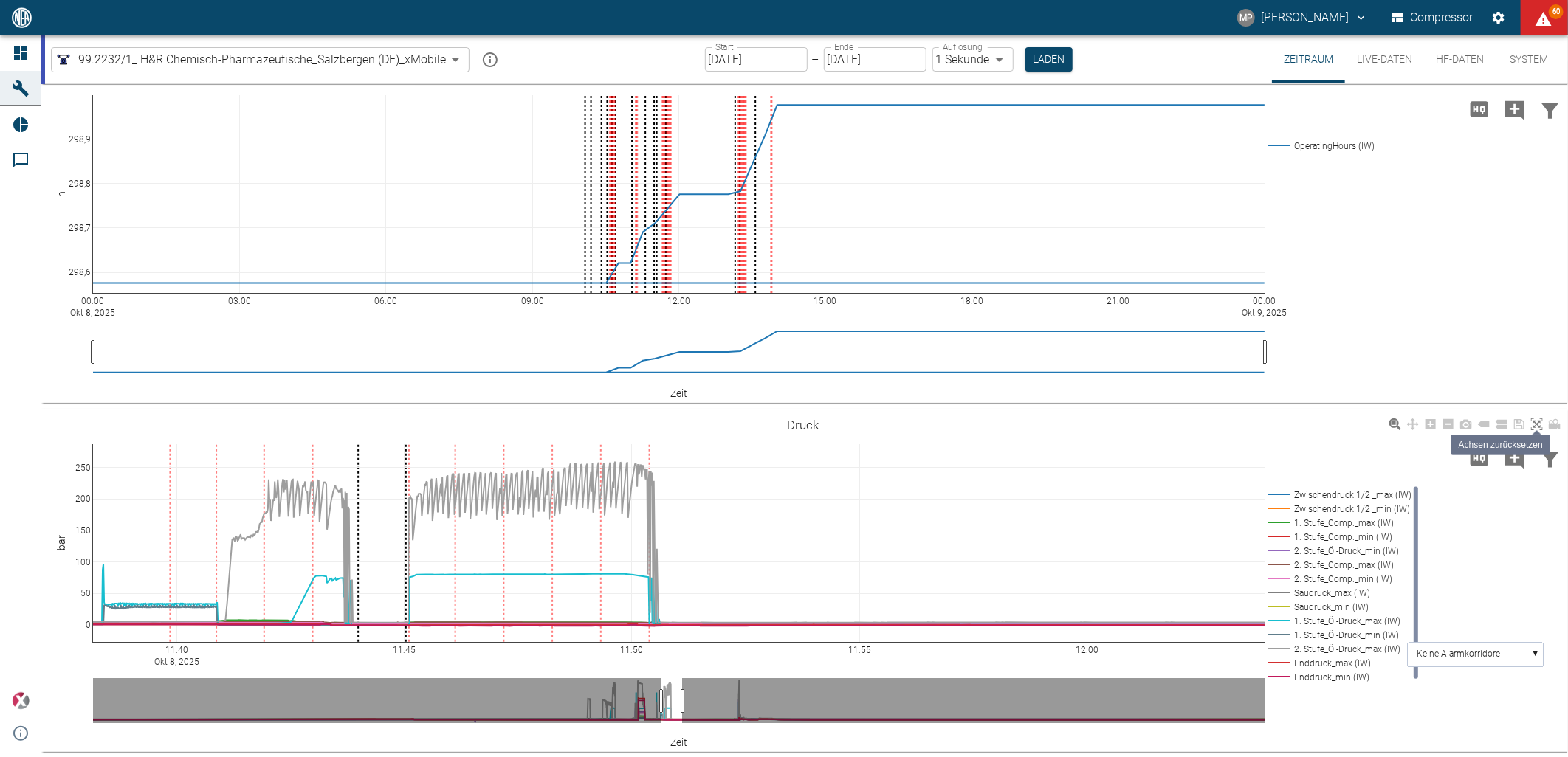
click at [1534, 418] on icon at bounding box center [1537, 424] width 12 height 12
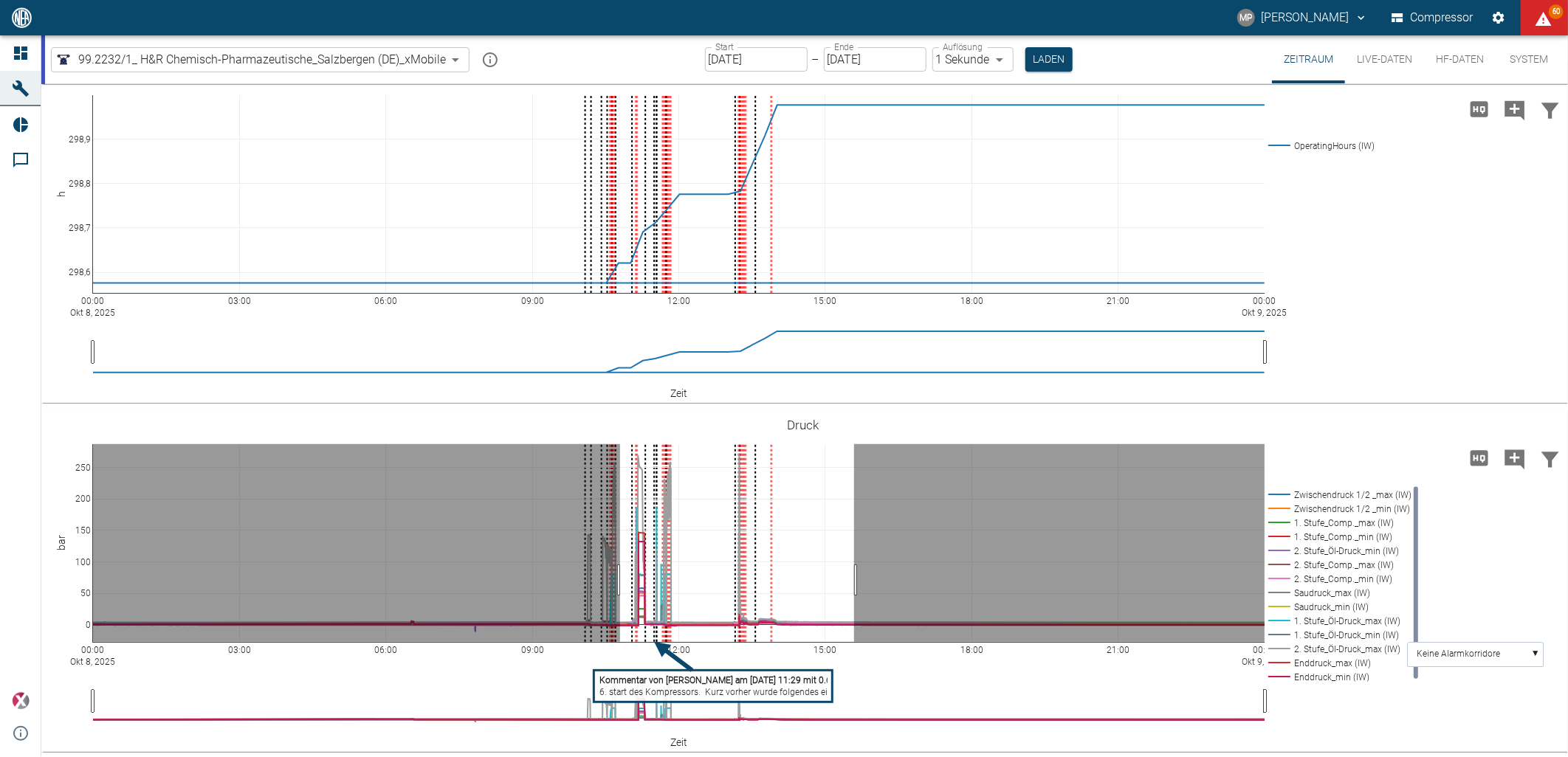
drag, startPoint x: 621, startPoint y: 580, endPoint x: 854, endPoint y: 568, distance: 233.3
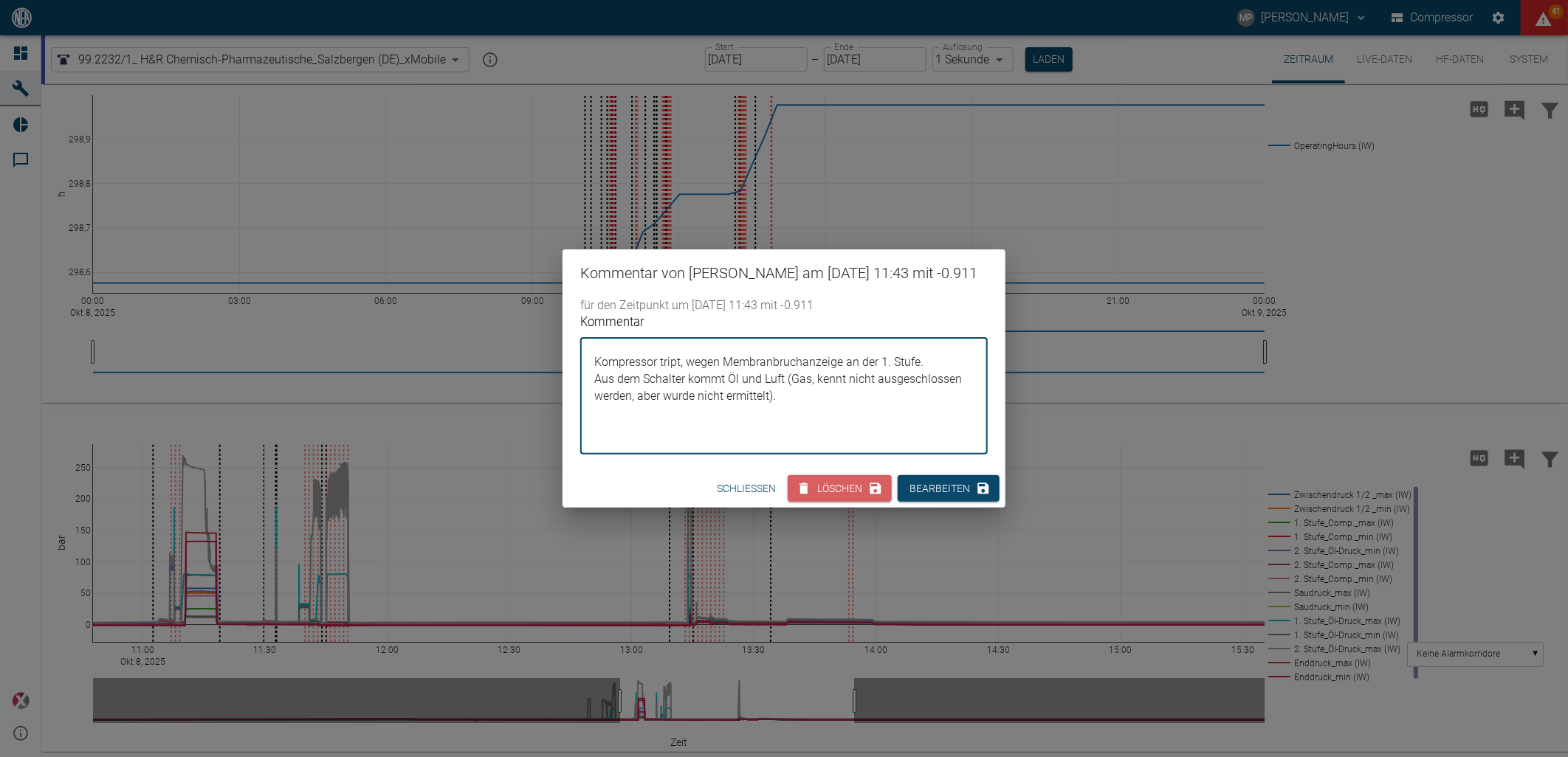
drag, startPoint x: 802, startPoint y: 407, endPoint x: 587, endPoint y: 367, distance: 218.7
click at [587, 367] on div "Kompressor tript, wegen Membranbruchanzeige an der 1. Stufe. Aus dem Schalter k…" at bounding box center [784, 395] width 408 height 116
click at [588, 580] on div "Kommentar von Marc Philipps am 08/10/2025 11:43 mit -0.911 für den Zeitpunkt um…" at bounding box center [784, 378] width 1568 height 757
drag, startPoint x: 689, startPoint y: 404, endPoint x: 583, endPoint y: 372, distance: 110.7
click at [583, 372] on div "8. start des Kompressors. Kurz vorher wurde folgendes eingesetzt: 2. Stufe : PE…" at bounding box center [784, 395] width 408 height 116
